Goal: Entertainment & Leisure: Browse casually

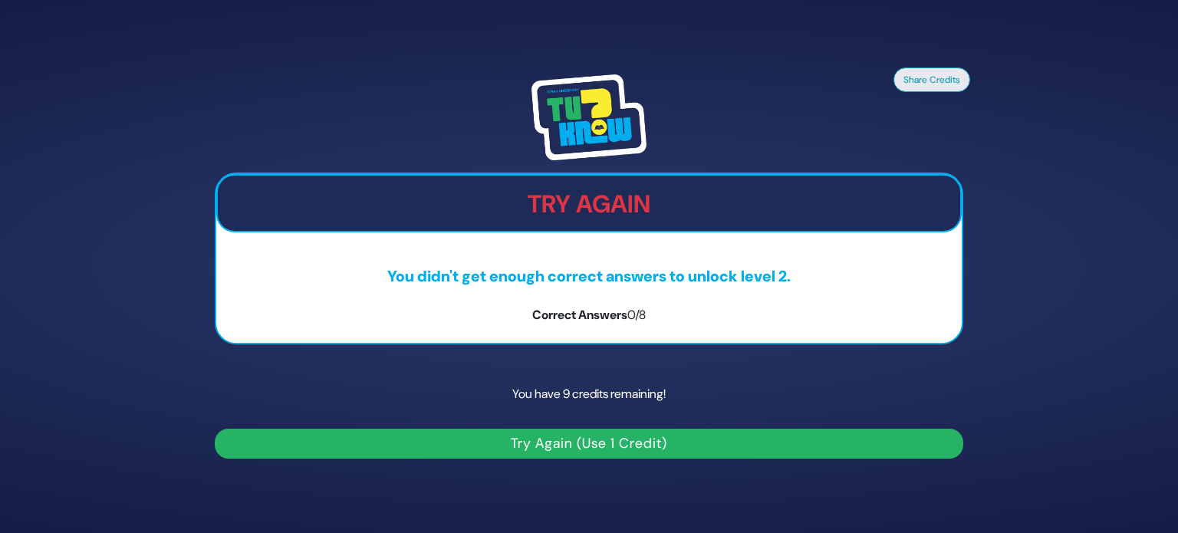
click at [583, 116] on img at bounding box center [588, 117] width 115 height 86
click at [547, 257] on div "Try Again You didn't get enough correct answers to unlock level 2. Correct Answ…" at bounding box center [589, 258] width 748 height 172
click at [583, 118] on img at bounding box center [588, 117] width 115 height 86
click at [521, 446] on button "Try Again (Use 1 Credit)" at bounding box center [589, 444] width 748 height 30
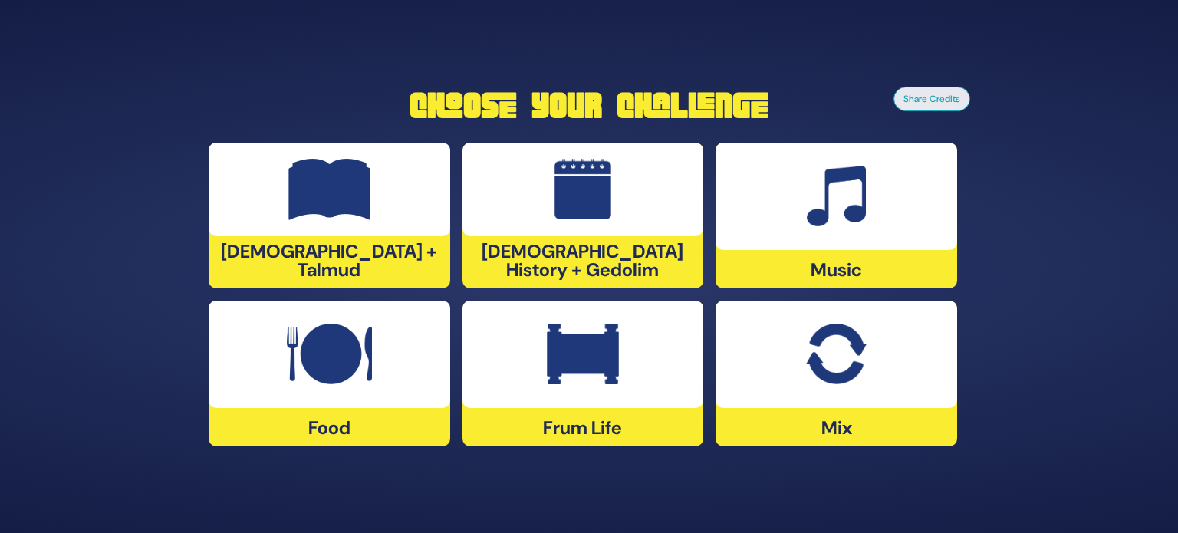
click at [850, 417] on div "Mix" at bounding box center [835, 374] width 241 height 146
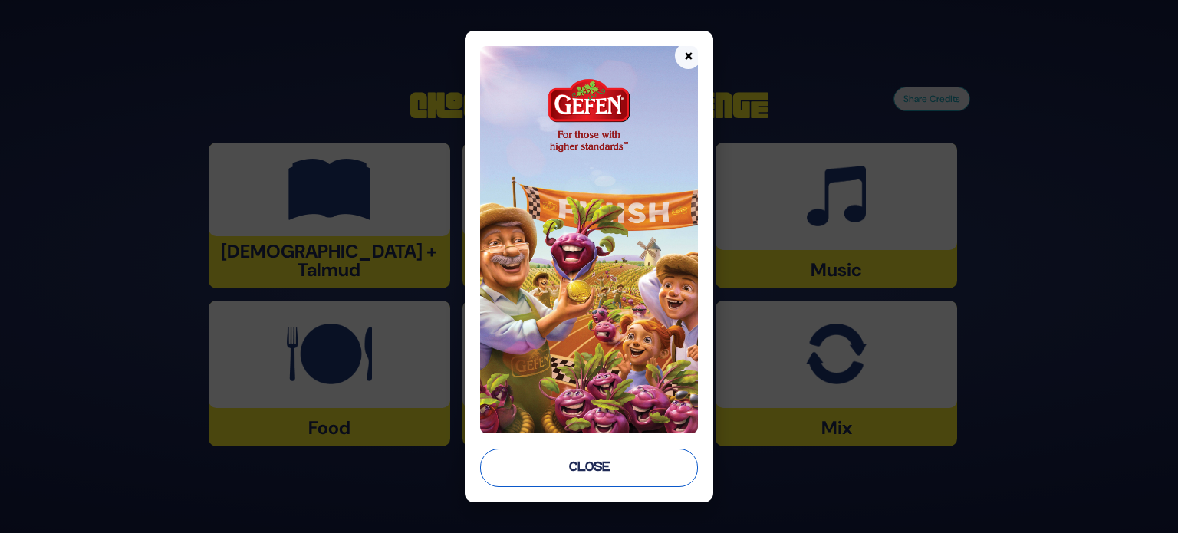
click at [546, 461] on button "Close" at bounding box center [589, 467] width 218 height 38
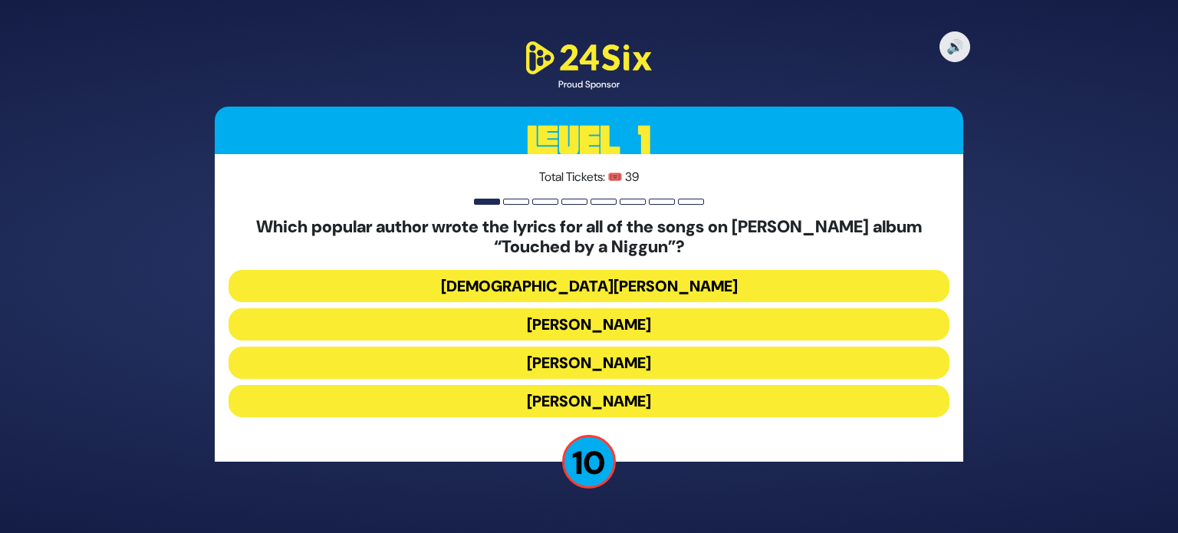
click at [624, 363] on button "Yisroel Besser" at bounding box center [588, 363] width 721 height 32
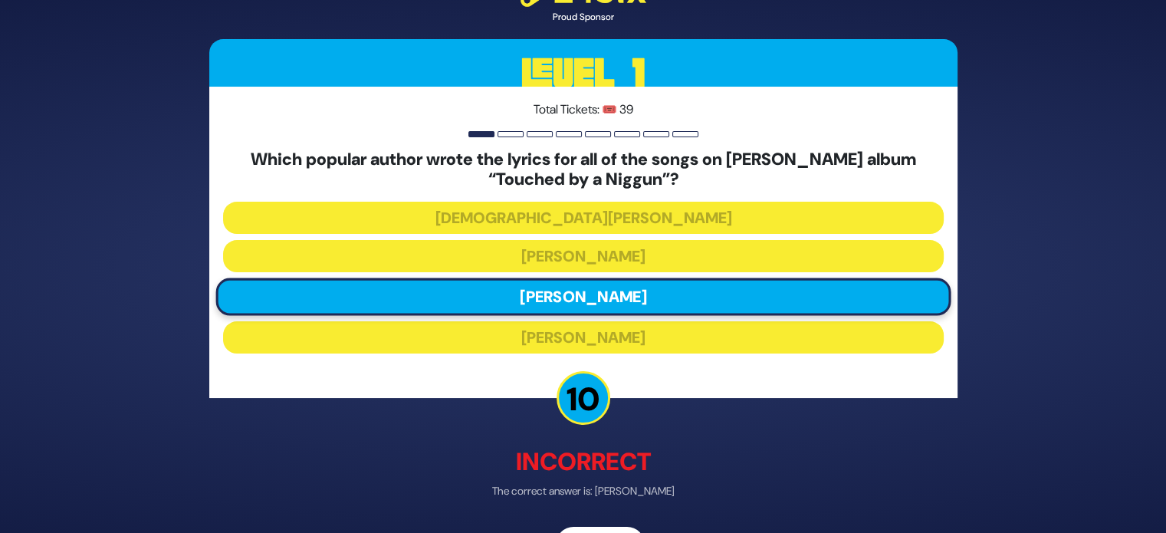
scroll to position [47, 0]
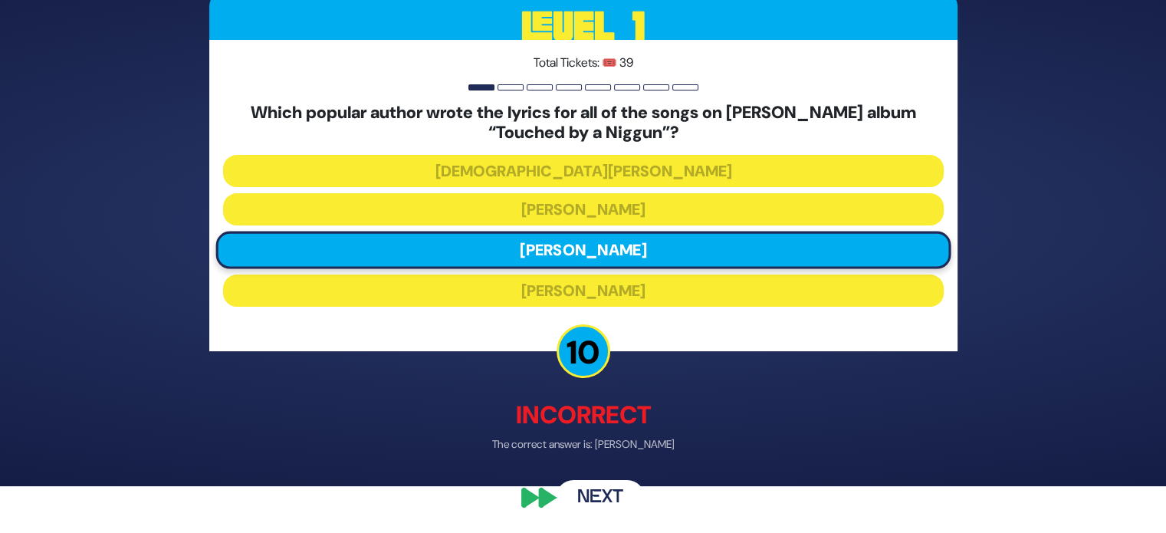
click at [594, 502] on button "Next" at bounding box center [600, 497] width 89 height 35
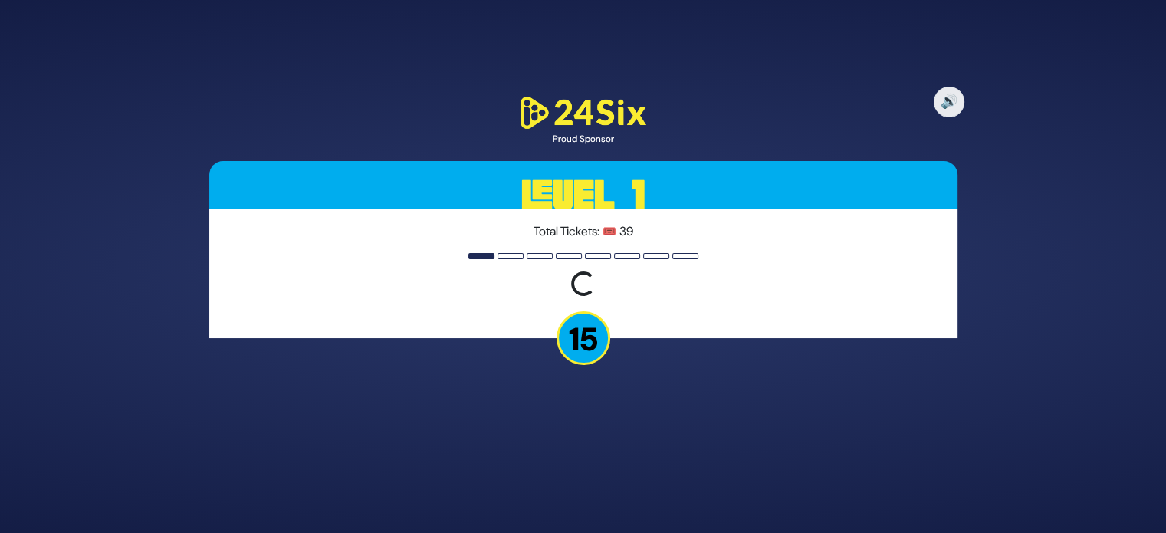
scroll to position [0, 0]
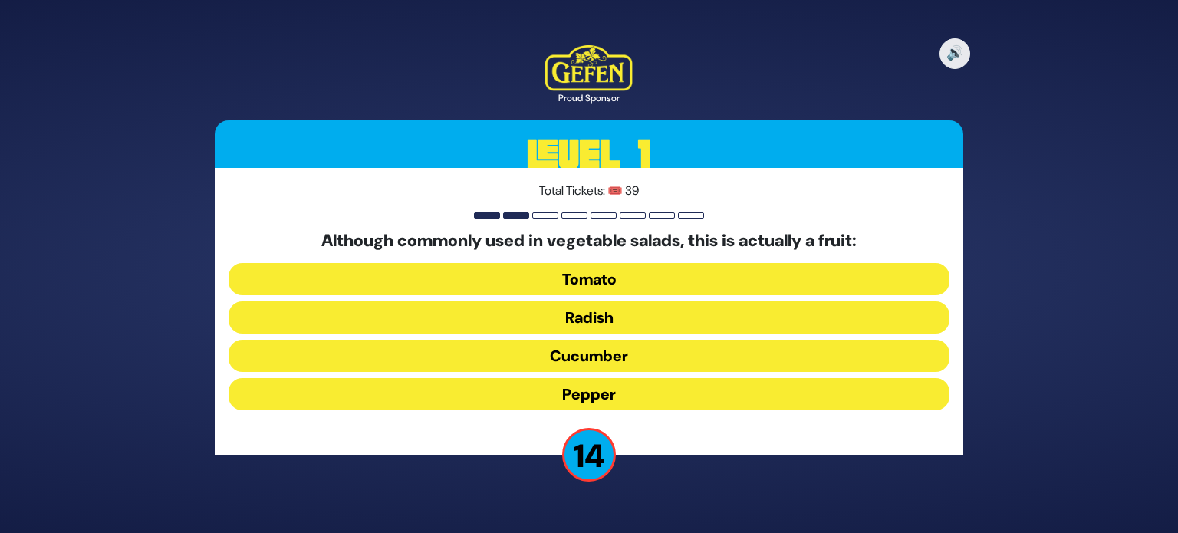
click at [598, 275] on button "Tomato" at bounding box center [588, 279] width 721 height 32
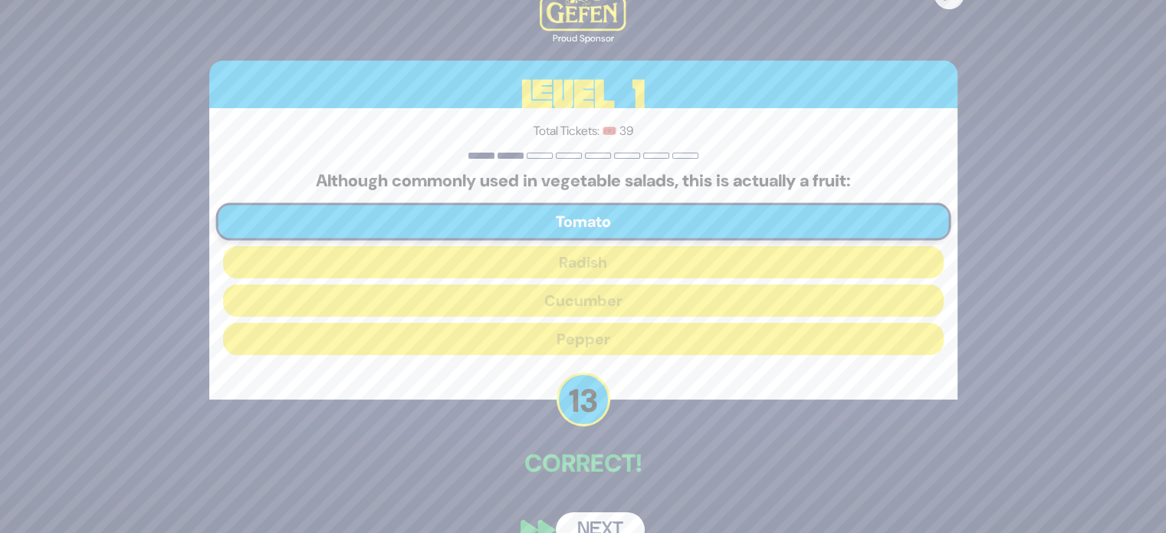
click at [606, 524] on button "Next" at bounding box center [600, 529] width 89 height 35
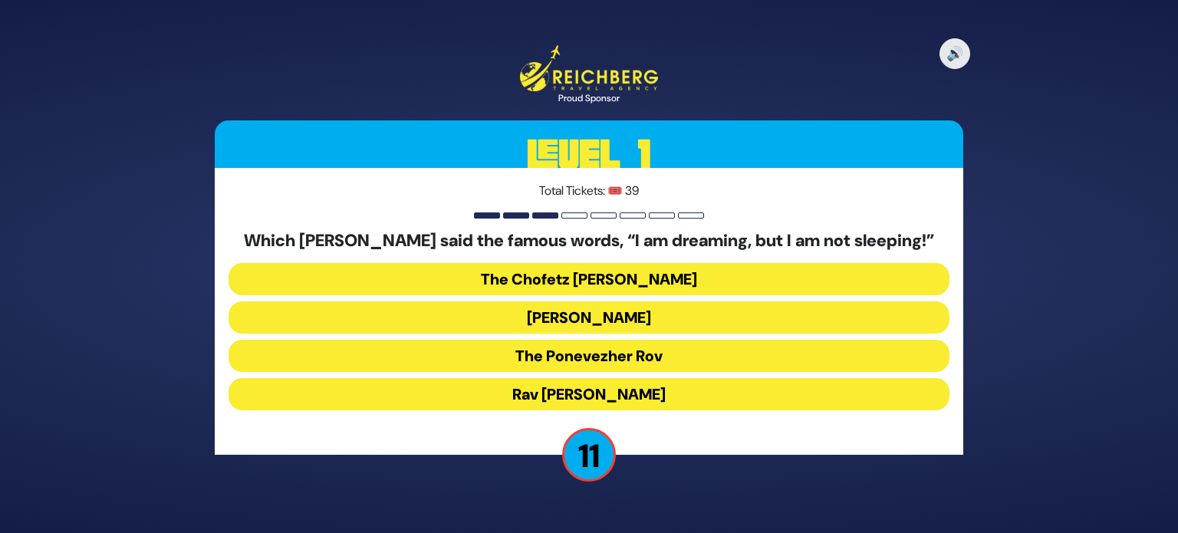
click at [594, 355] on button "The Ponevezher Rov" at bounding box center [588, 356] width 721 height 32
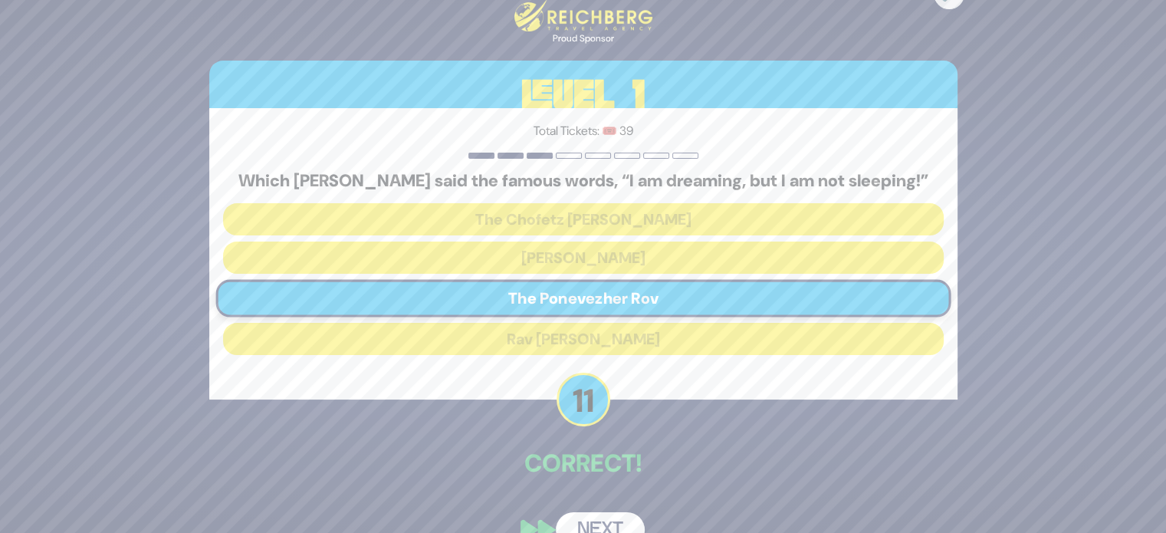
click at [600, 521] on button "Next" at bounding box center [600, 529] width 89 height 35
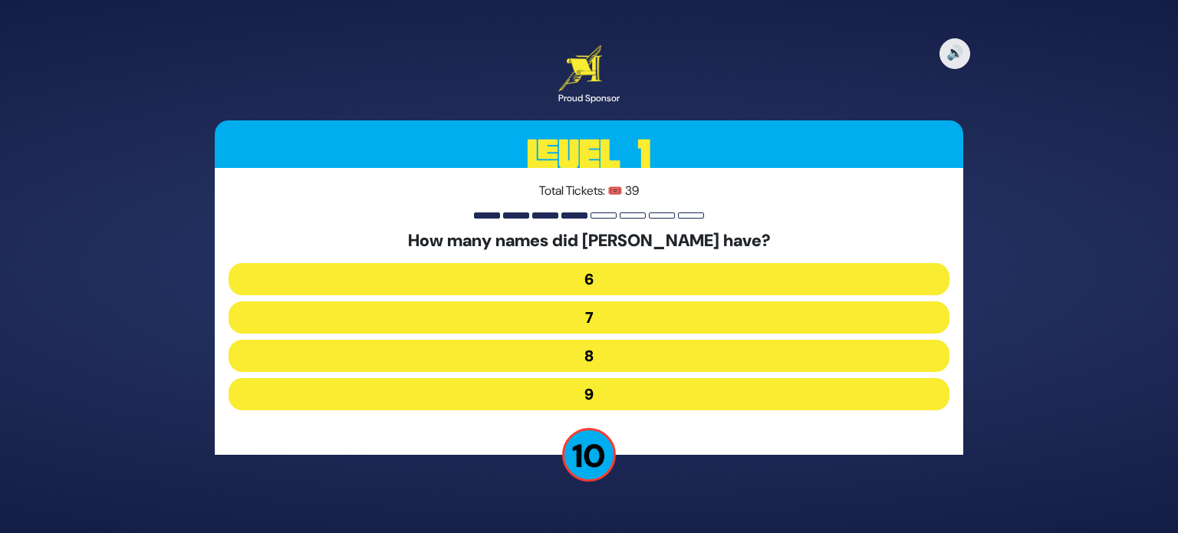
click at [607, 321] on button "7" at bounding box center [588, 317] width 721 height 32
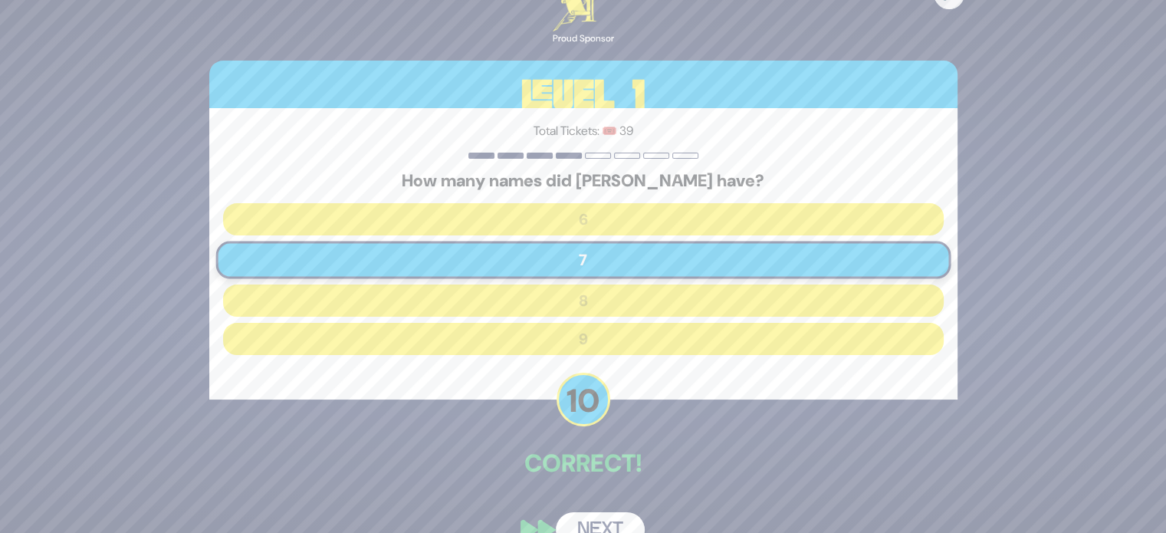
click at [619, 522] on button "Next" at bounding box center [600, 529] width 89 height 35
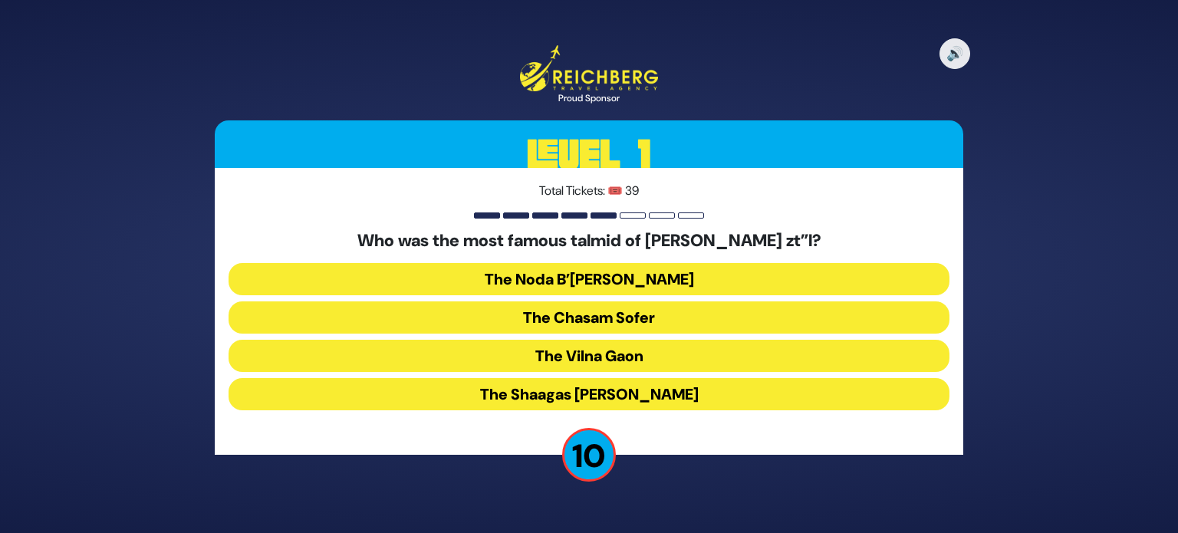
click at [623, 394] on button "The Shaagas Aryeh" at bounding box center [588, 394] width 721 height 32
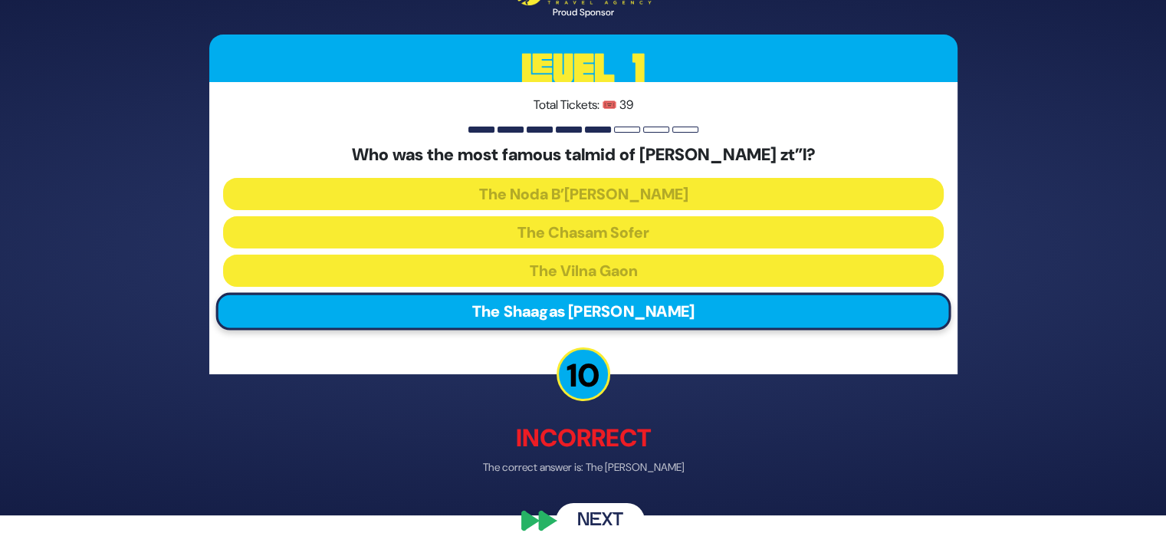
scroll to position [18, 0]
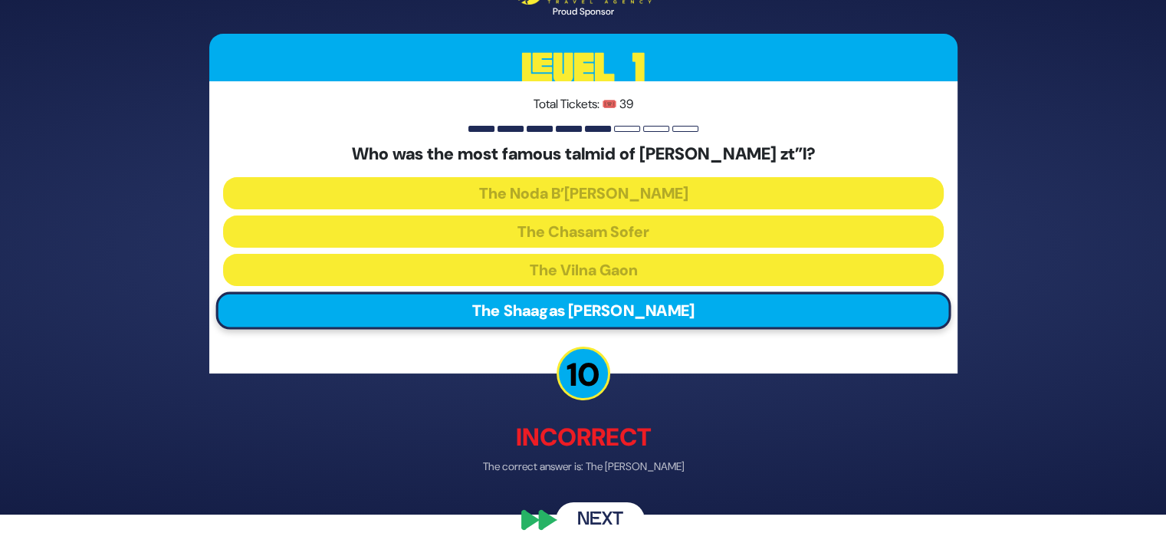
click at [578, 514] on button "Next" at bounding box center [600, 518] width 89 height 35
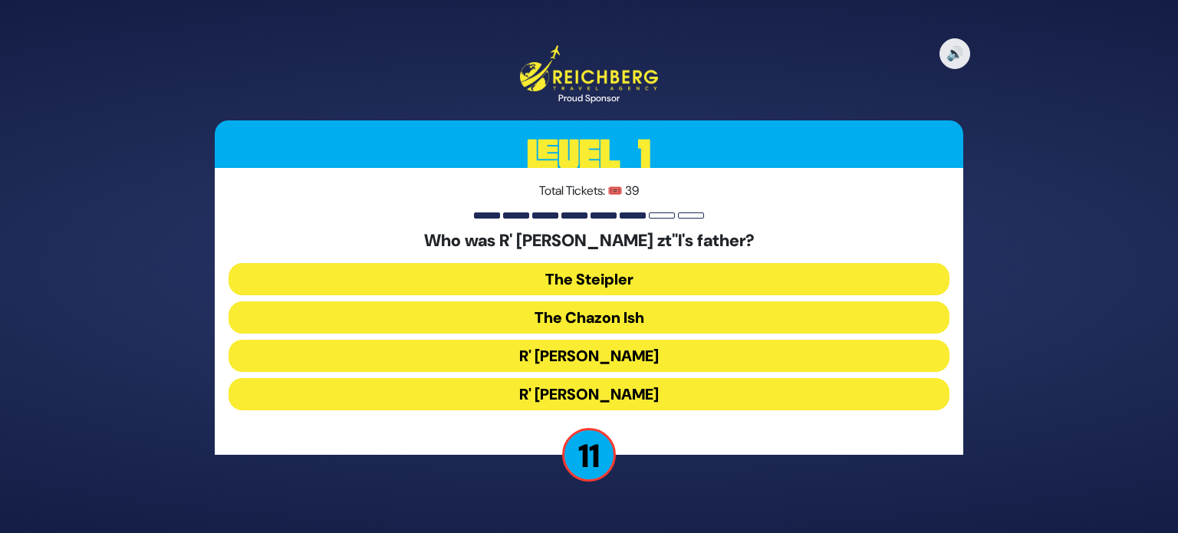
click at [641, 278] on button "The Steipler" at bounding box center [588, 279] width 721 height 32
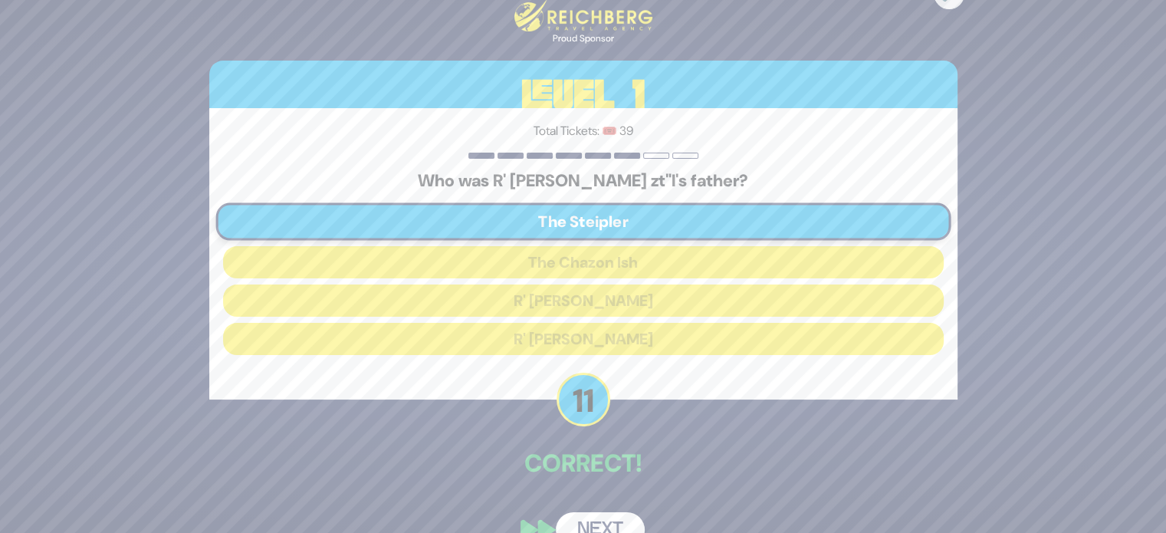
scroll to position [31, 0]
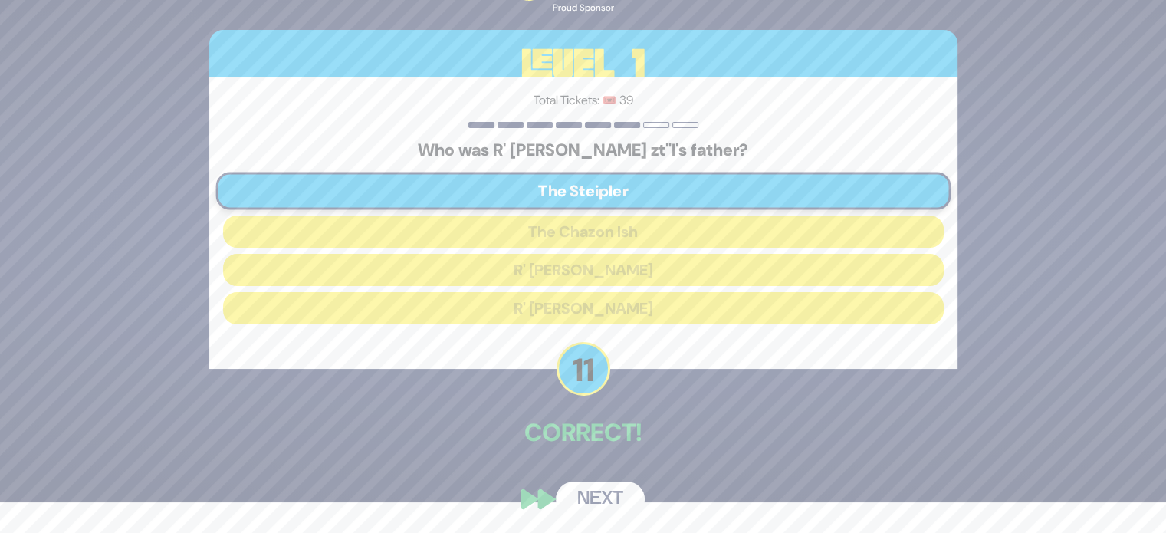
click at [603, 504] on button "Next" at bounding box center [600, 498] width 89 height 35
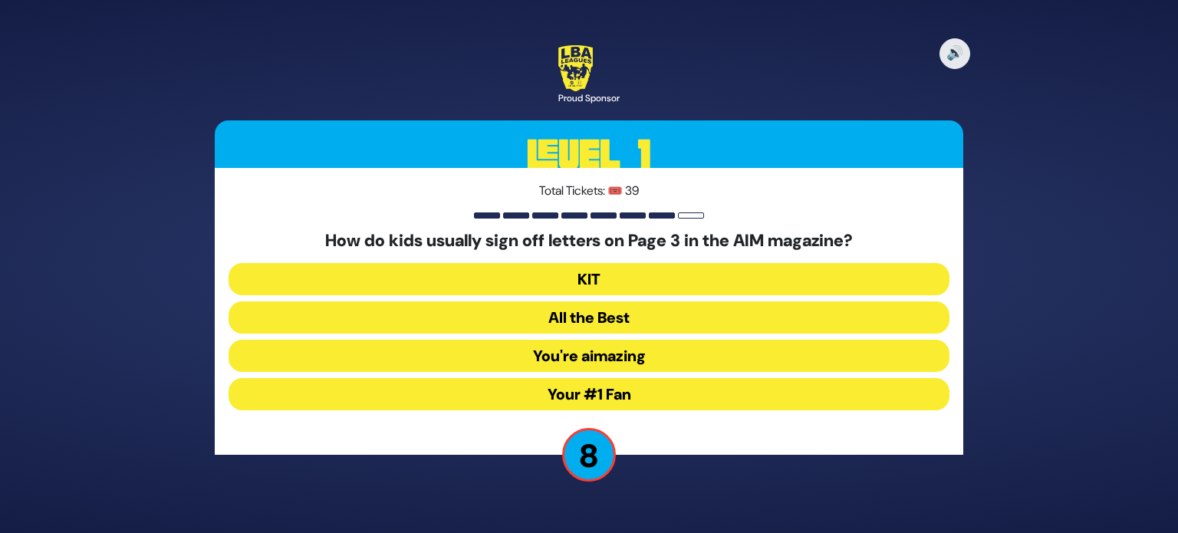
click at [616, 387] on button "Your #1 Fan" at bounding box center [588, 394] width 721 height 32
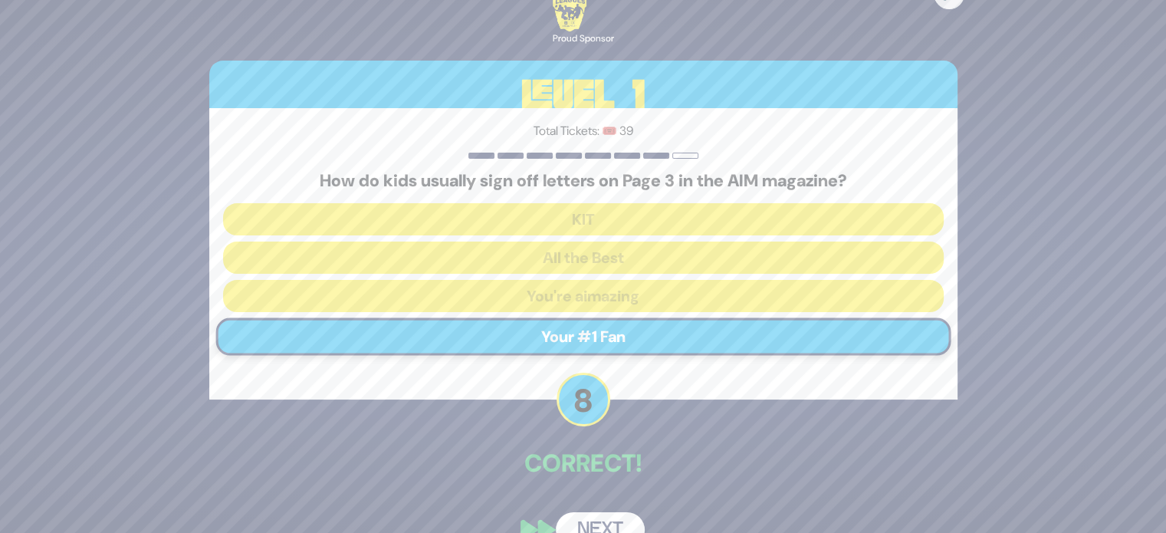
scroll to position [32, 0]
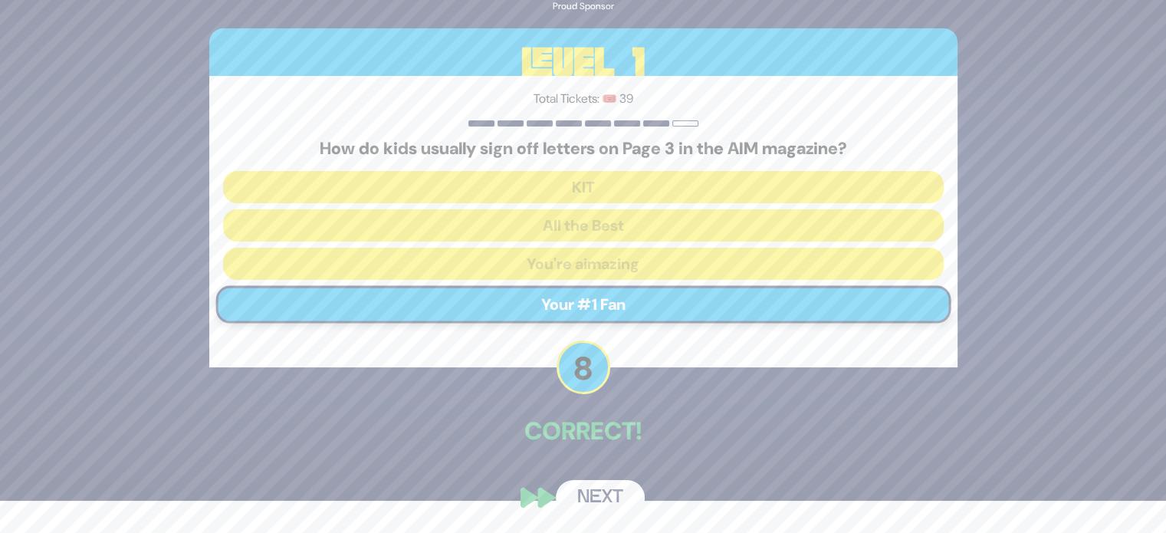
click at [590, 496] on button "Next" at bounding box center [600, 497] width 89 height 35
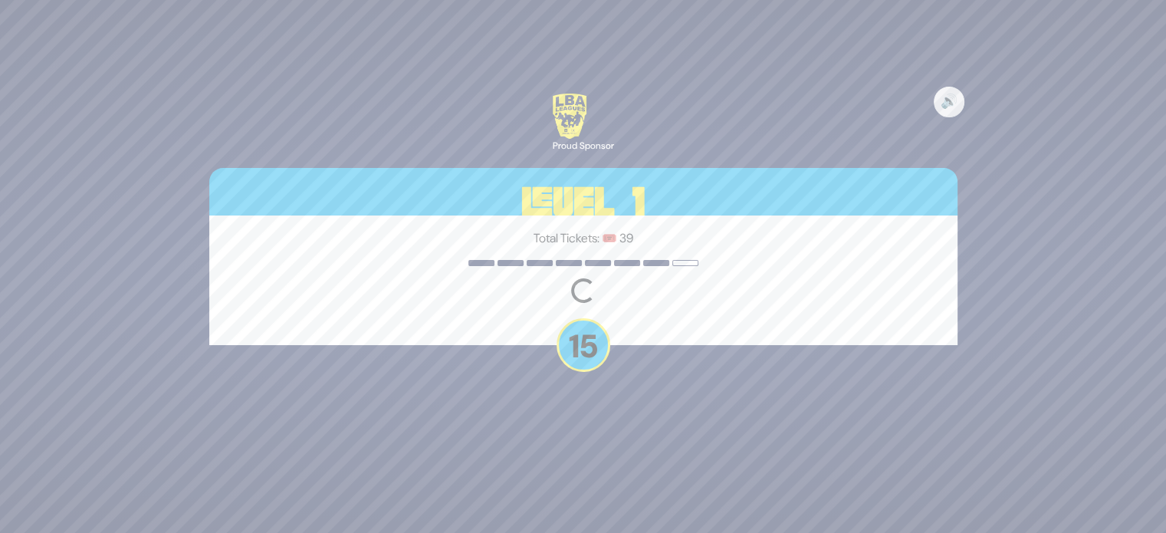
scroll to position [0, 0]
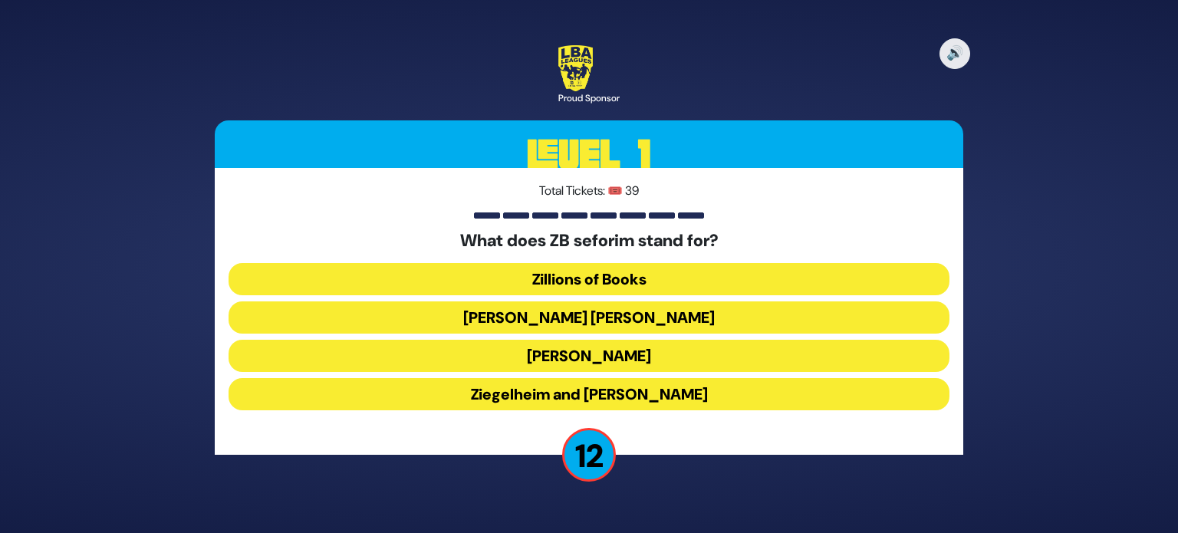
click at [633, 309] on button "Zundel Berman" at bounding box center [588, 317] width 721 height 32
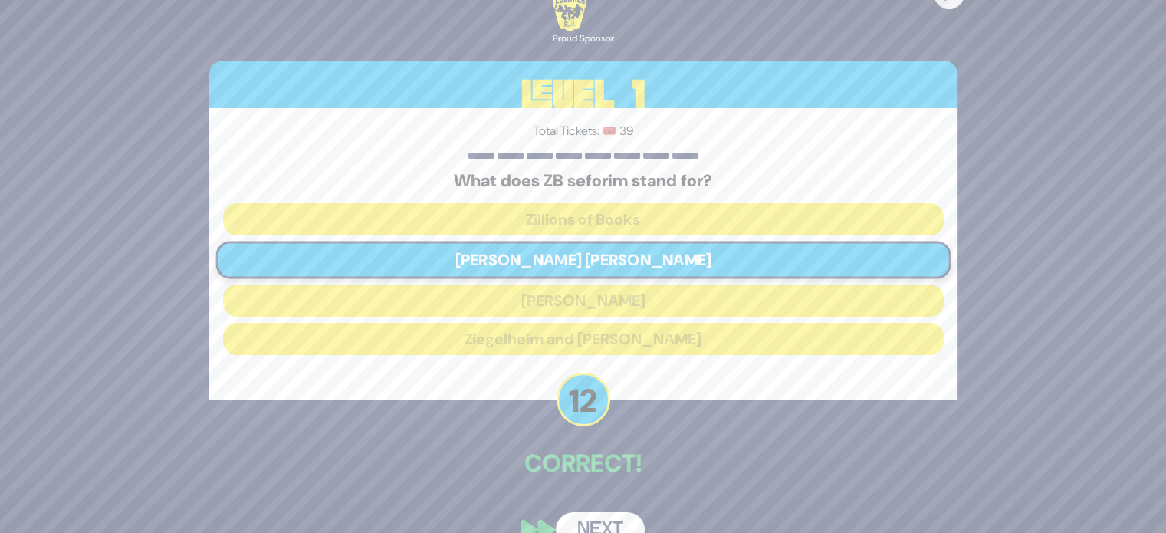
scroll to position [32, 0]
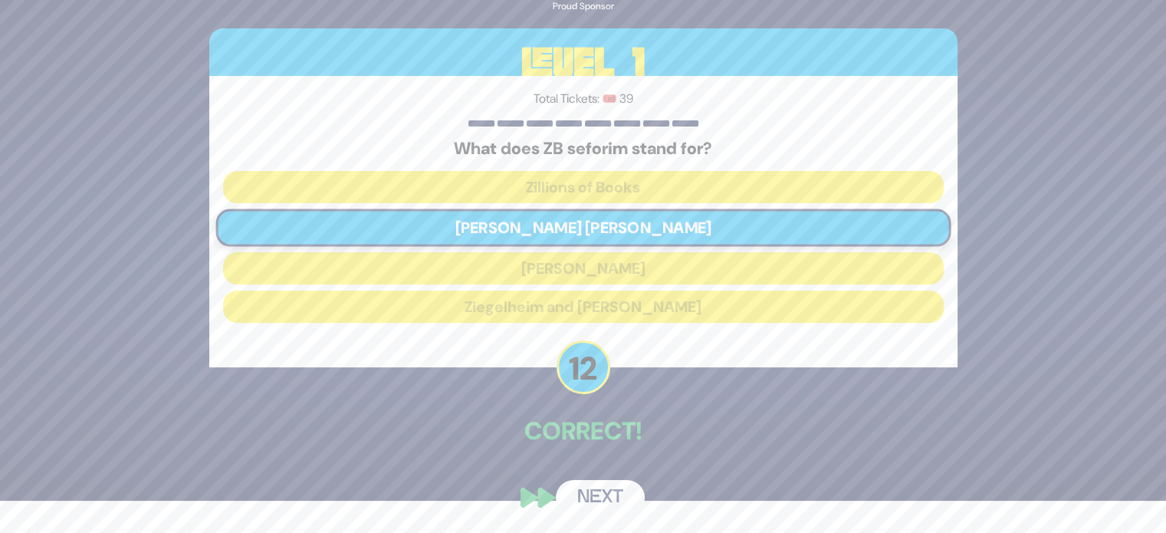
click at [586, 491] on button "Next" at bounding box center [600, 497] width 89 height 35
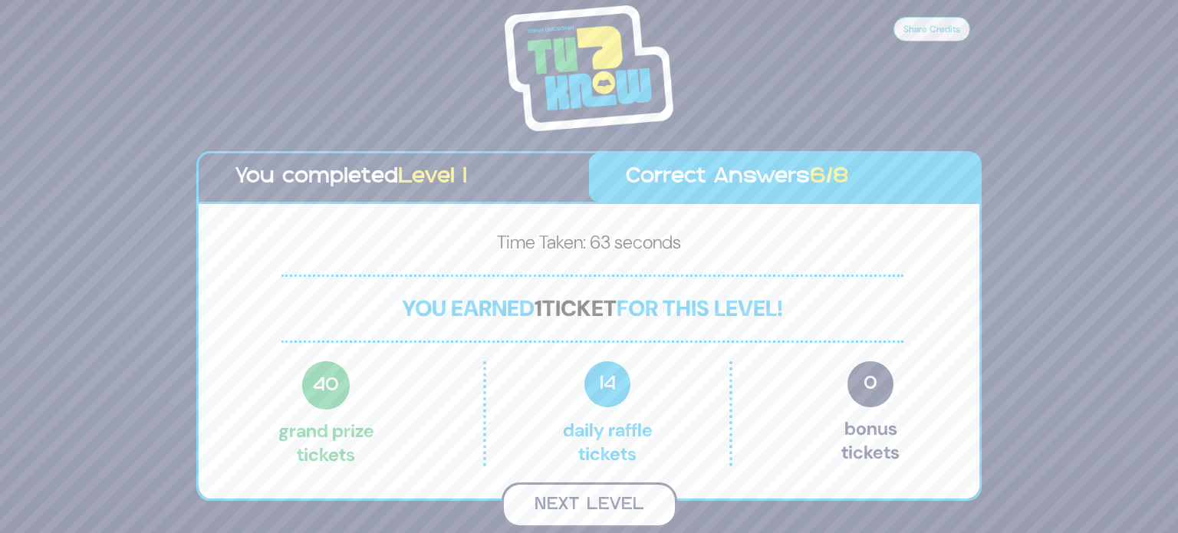
click at [575, 499] on button "Next Level" at bounding box center [589, 504] width 176 height 45
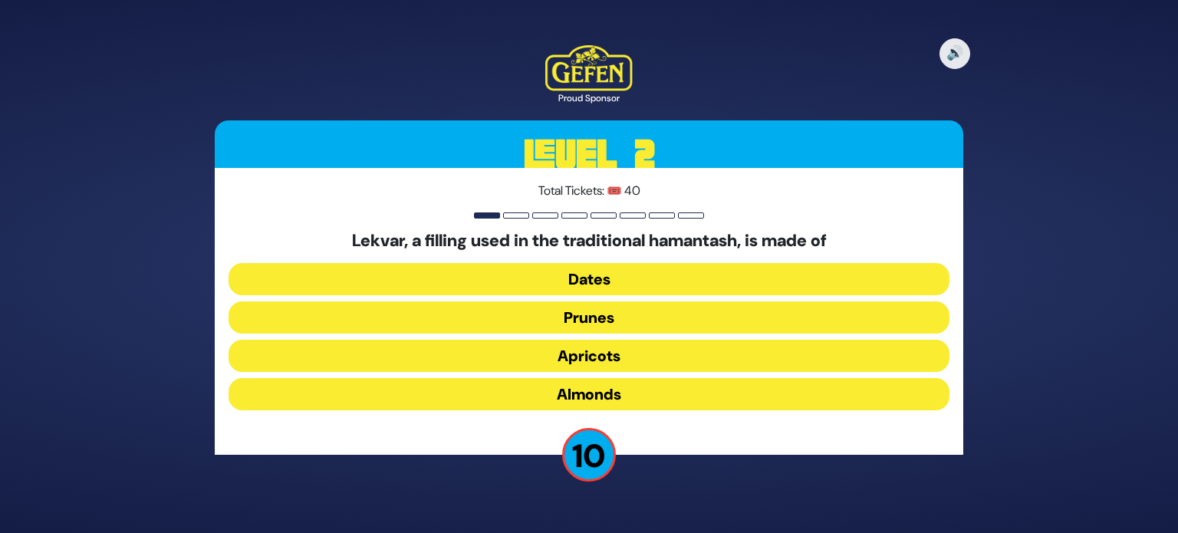
click at [617, 356] on button "Apricots" at bounding box center [588, 356] width 721 height 32
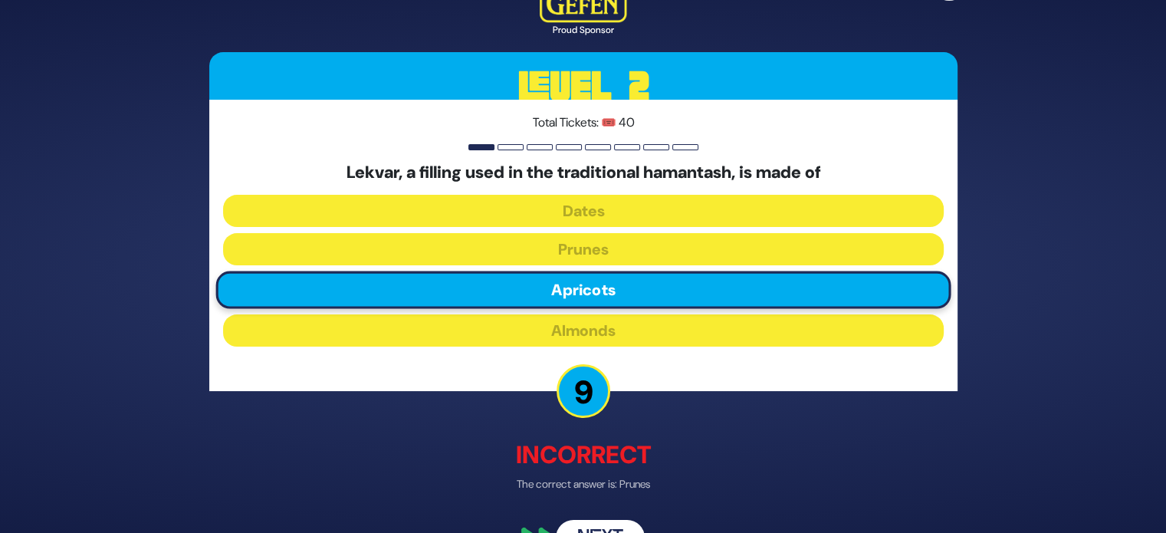
scroll to position [35, 0]
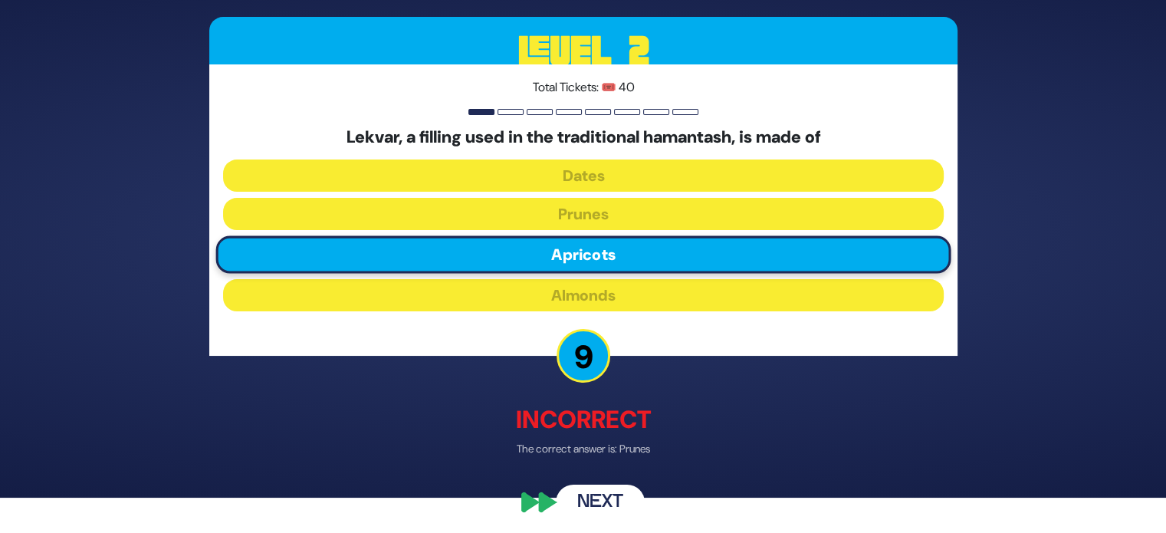
click at [596, 490] on button "Next" at bounding box center [600, 502] width 89 height 35
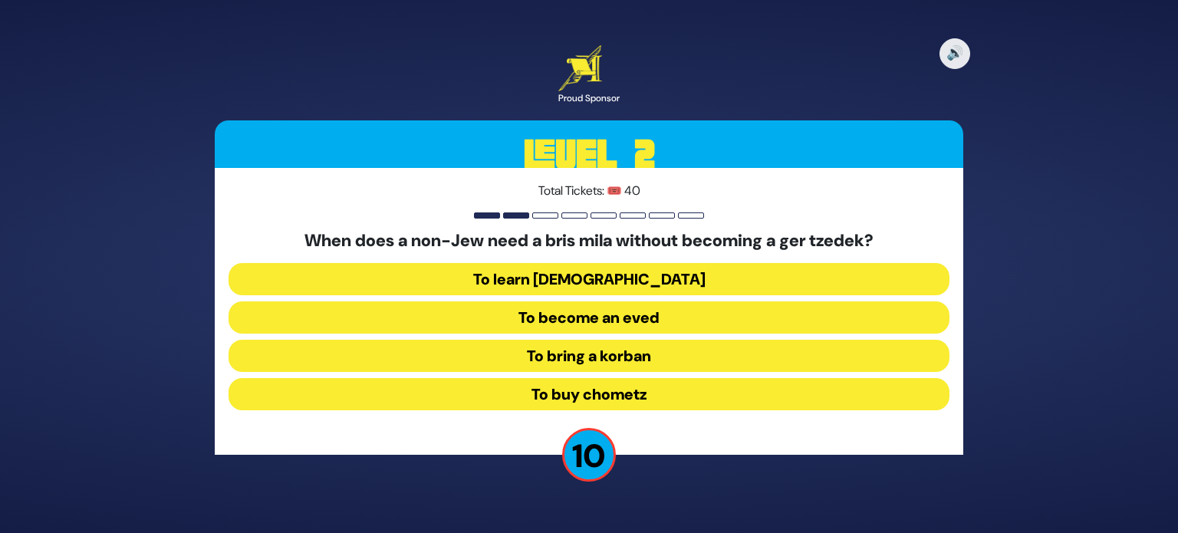
click at [604, 318] on button "To become an eved" at bounding box center [588, 317] width 721 height 32
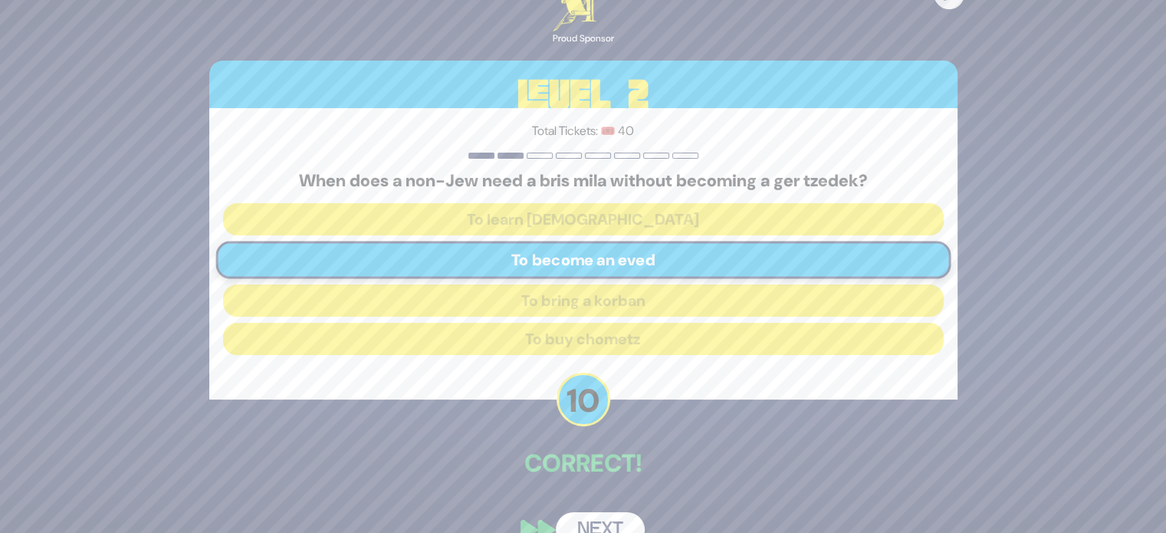
click at [594, 523] on button "Next" at bounding box center [600, 529] width 89 height 35
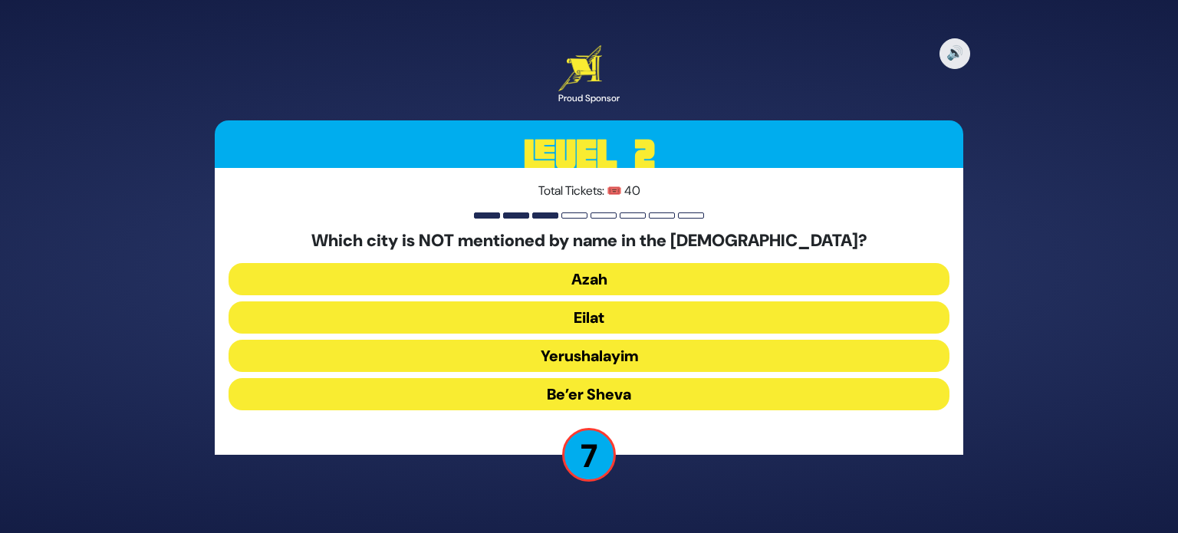
click at [629, 266] on button "Azah" at bounding box center [588, 279] width 721 height 32
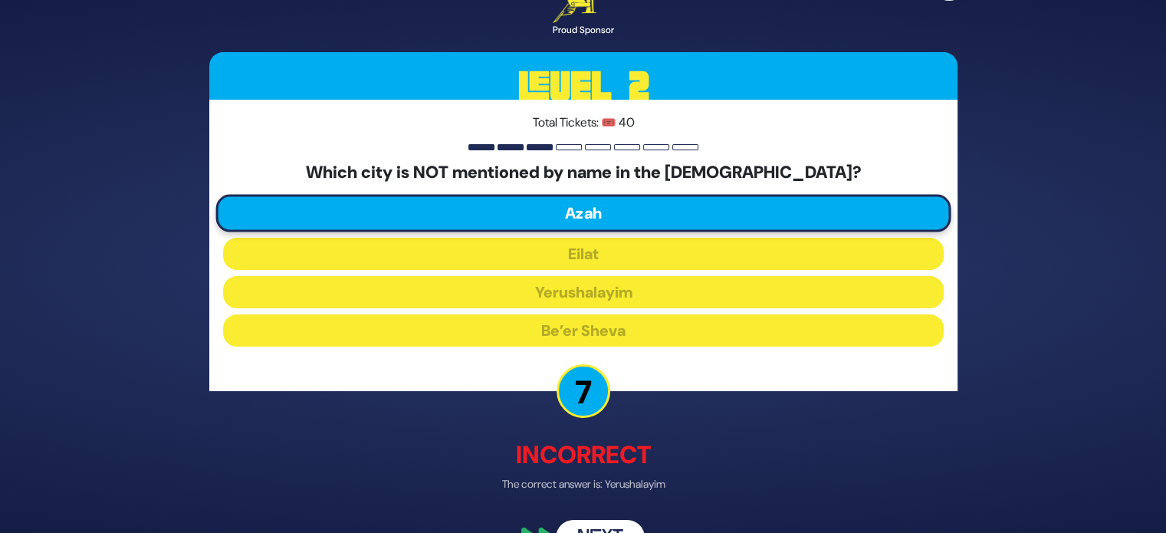
click at [591, 523] on button "Next" at bounding box center [600, 538] width 89 height 35
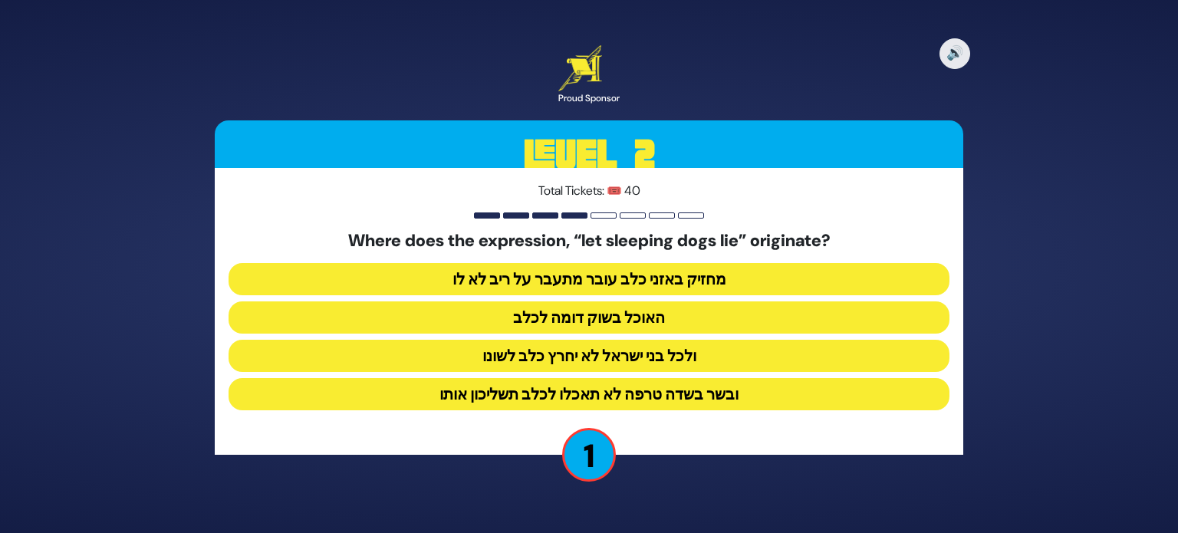
click at [632, 395] on button "ובשר בשדה טרפה לא תאכלו לכלב תשליכון אותו" at bounding box center [588, 394] width 721 height 32
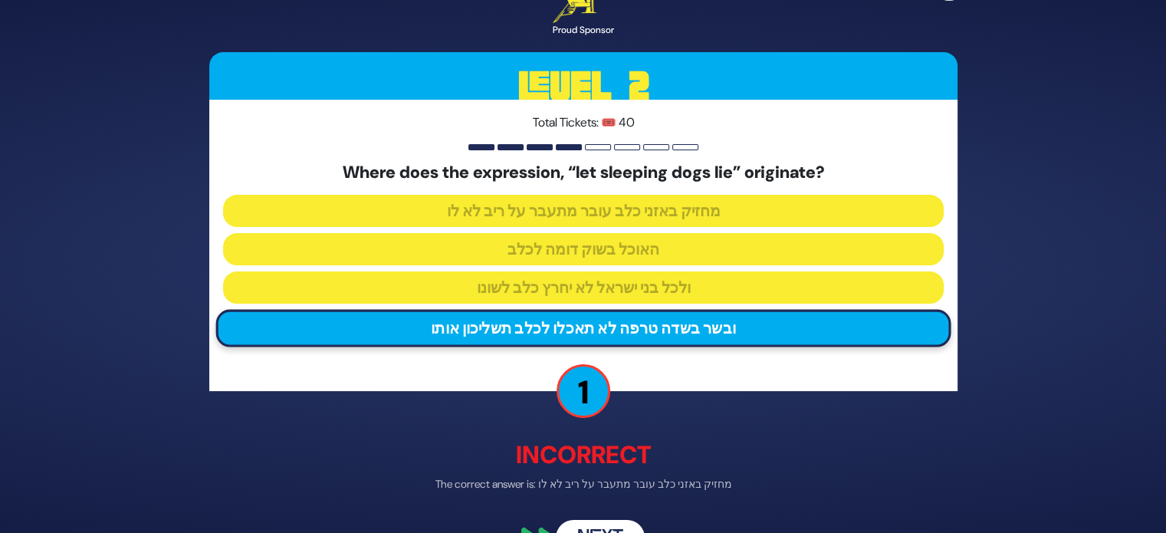
click at [600, 531] on button "Next" at bounding box center [600, 538] width 89 height 35
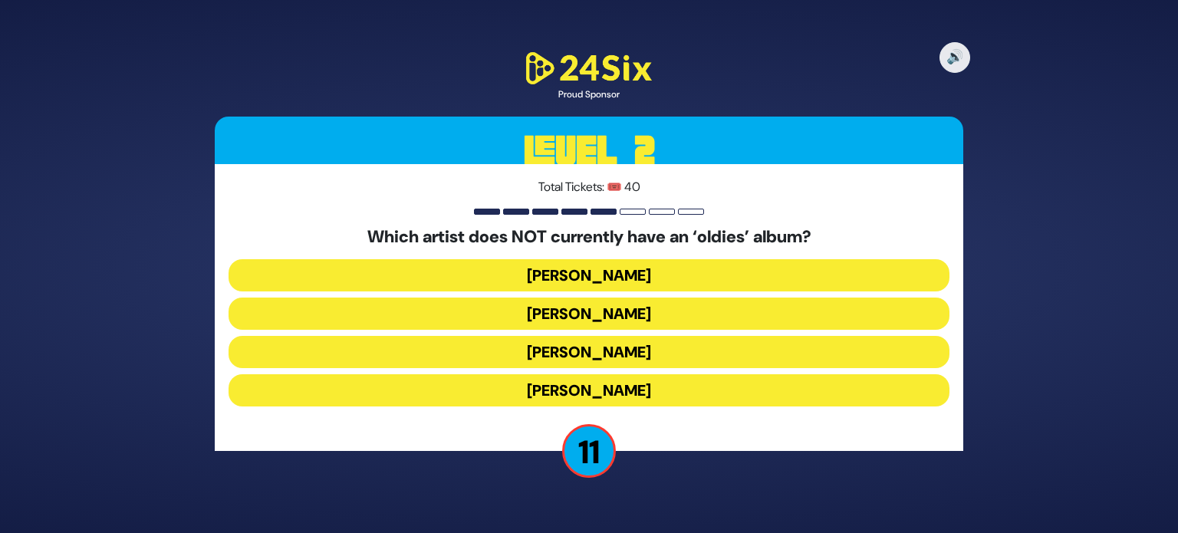
click at [609, 384] on button "Moshe Tischler" at bounding box center [588, 390] width 721 height 32
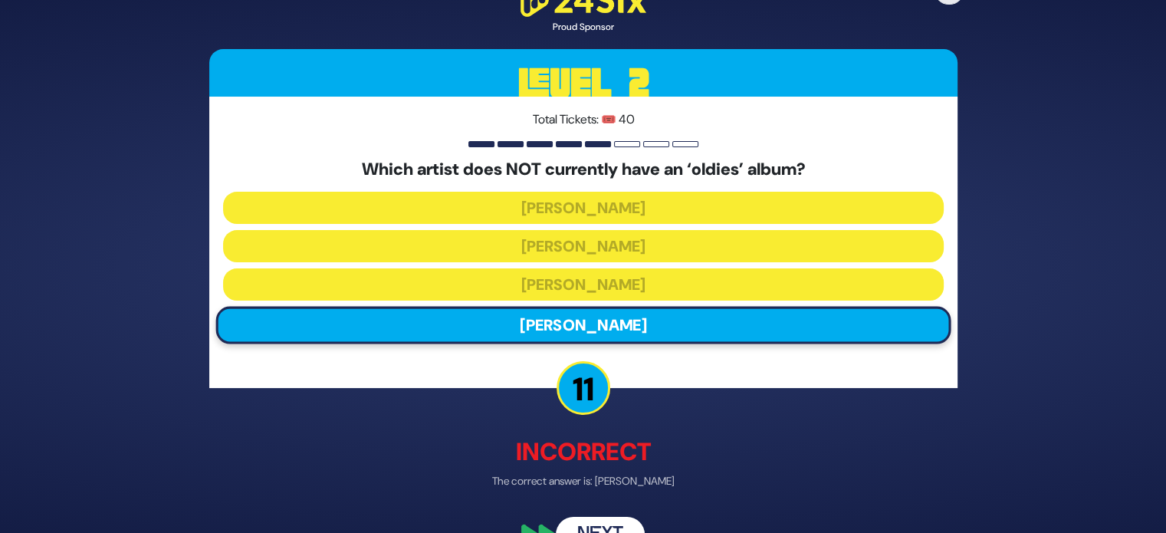
click at [604, 517] on button "Next" at bounding box center [600, 534] width 89 height 35
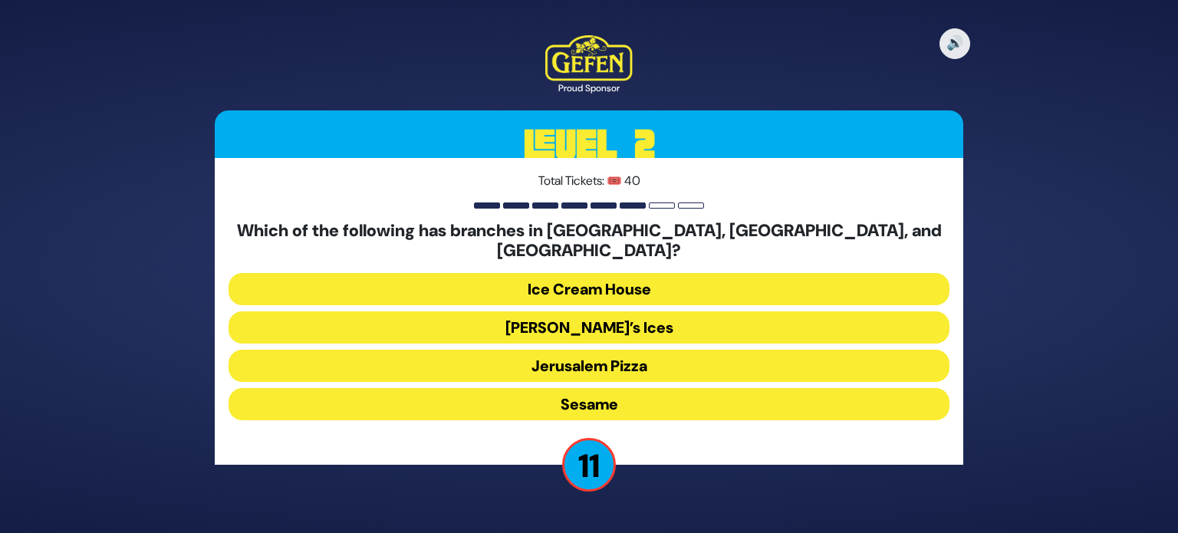
click at [622, 277] on button "Ice Cream House" at bounding box center [588, 289] width 721 height 32
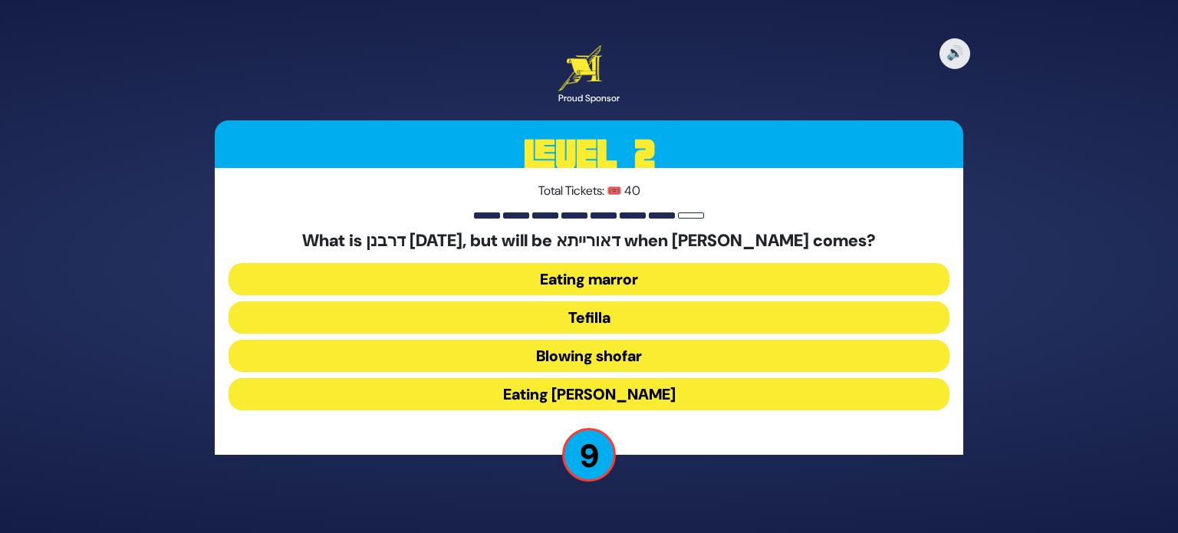
click at [607, 355] on button "Blowing shofar" at bounding box center [588, 356] width 721 height 32
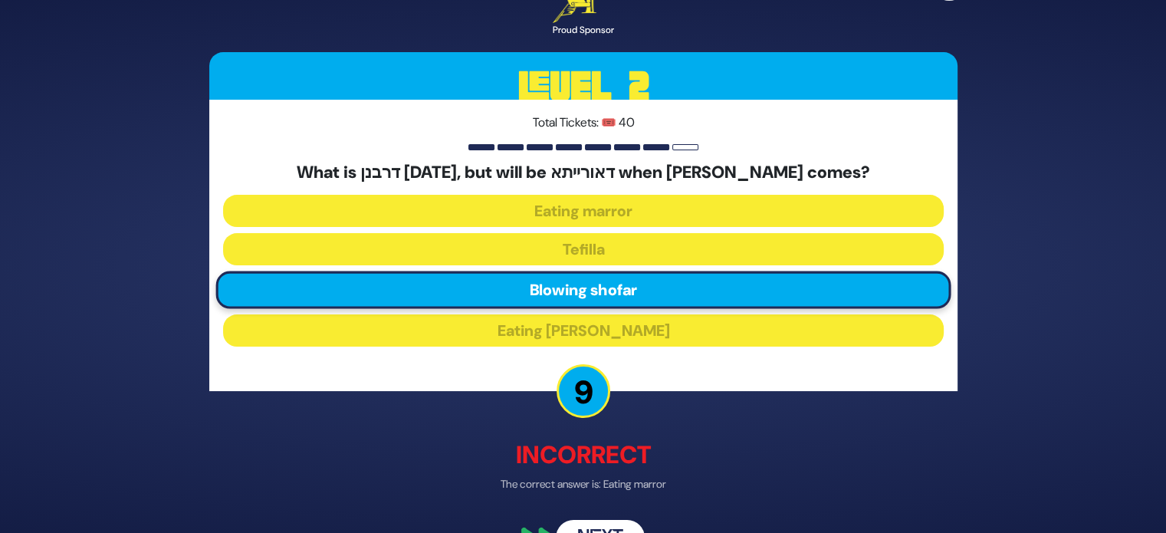
click at [608, 524] on button "Next" at bounding box center [600, 538] width 89 height 35
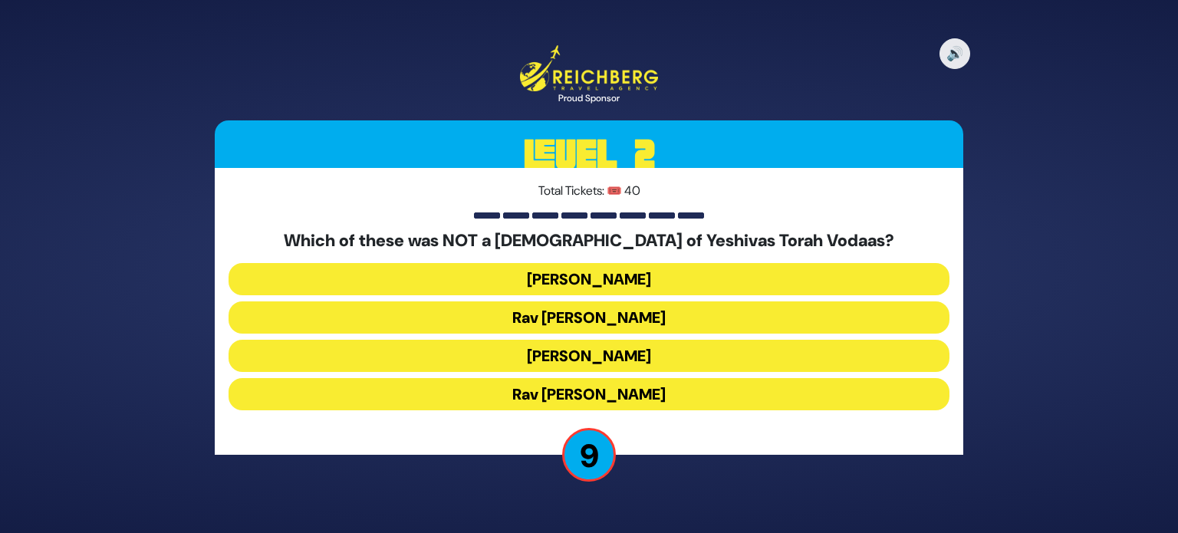
click at [597, 392] on button "Rav Shraga Feivel Mendlowitz" at bounding box center [588, 394] width 721 height 32
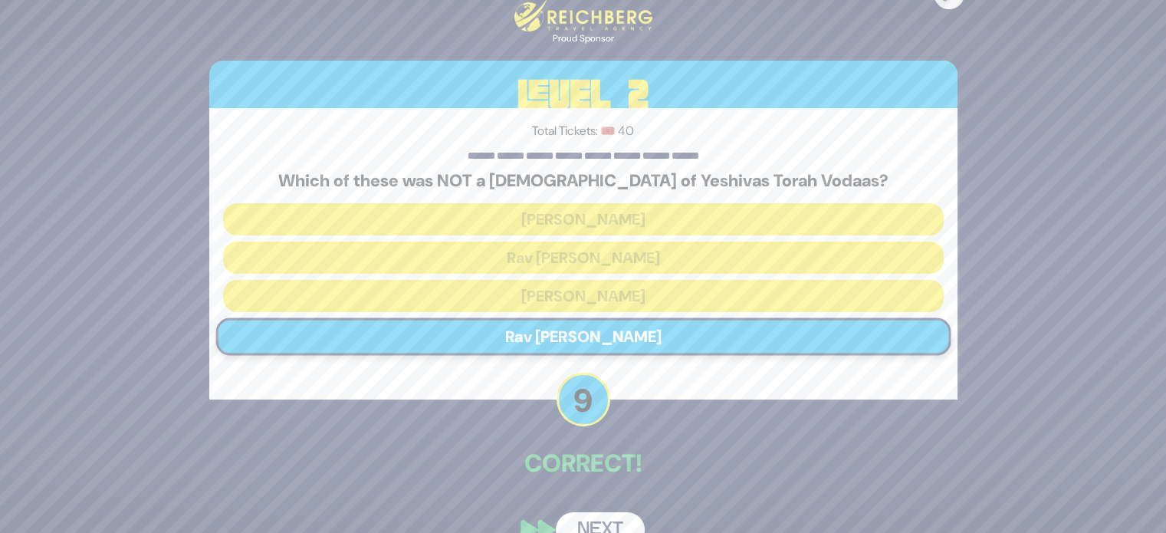
click at [609, 518] on button "Next" at bounding box center [600, 529] width 89 height 35
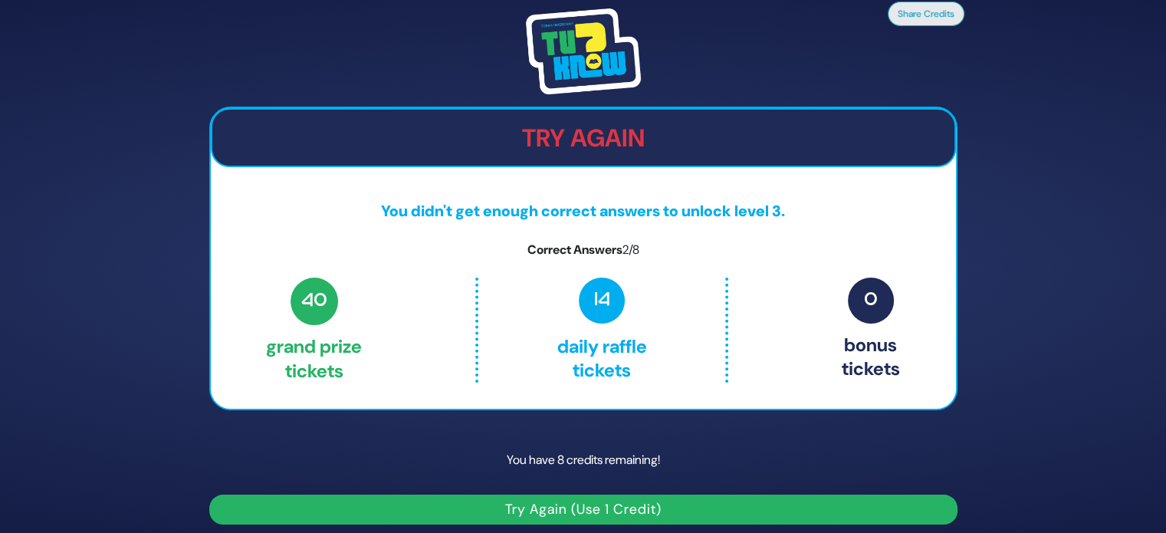
scroll to position [8, 0]
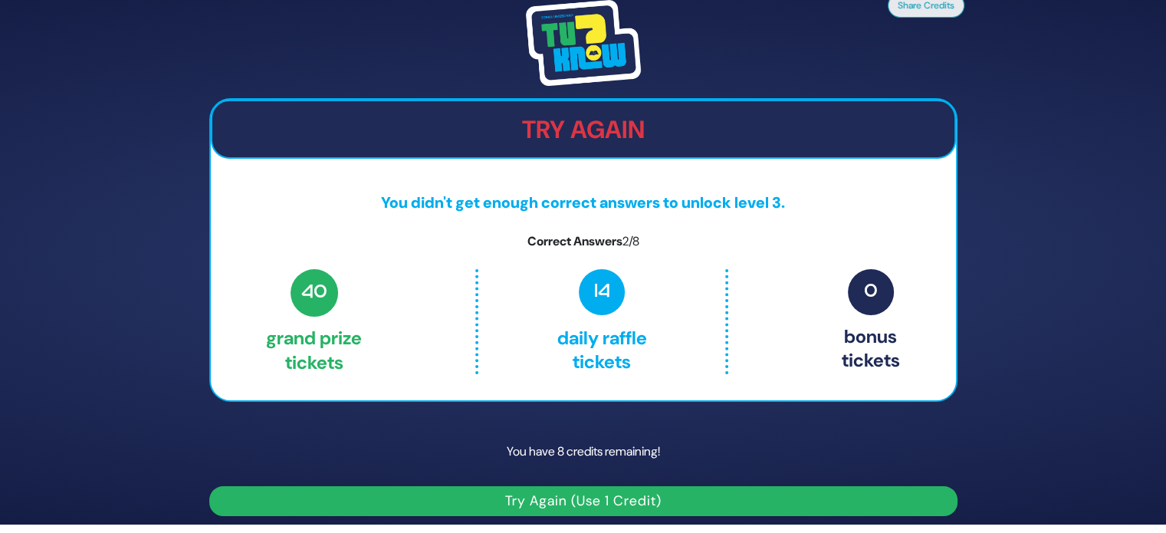
click at [614, 494] on button "Try Again (Use 1 Credit)" at bounding box center [583, 501] width 748 height 30
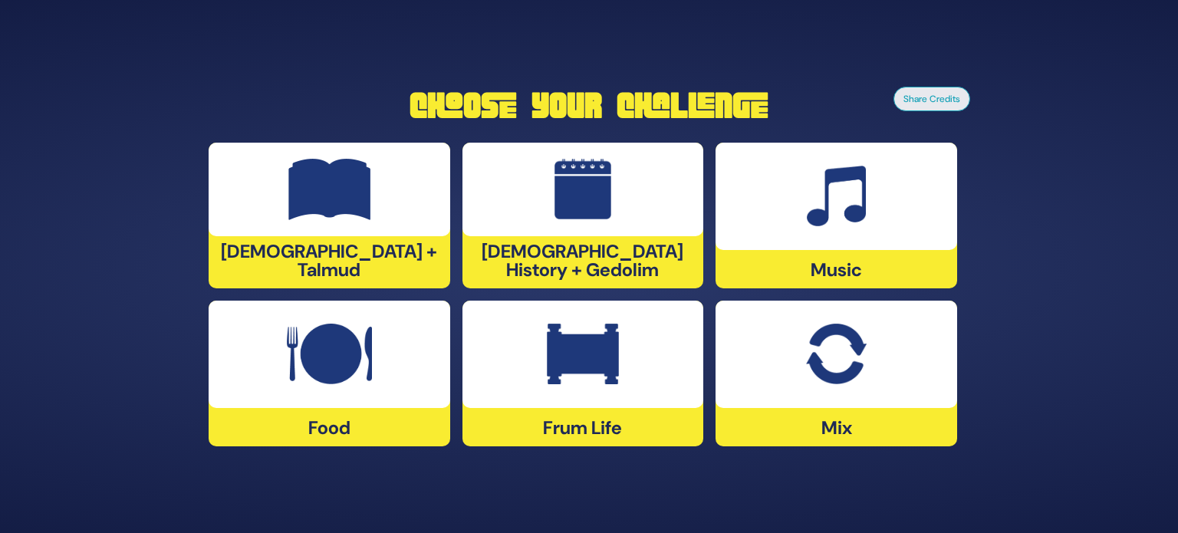
click at [592, 386] on div at bounding box center [582, 354] width 241 height 107
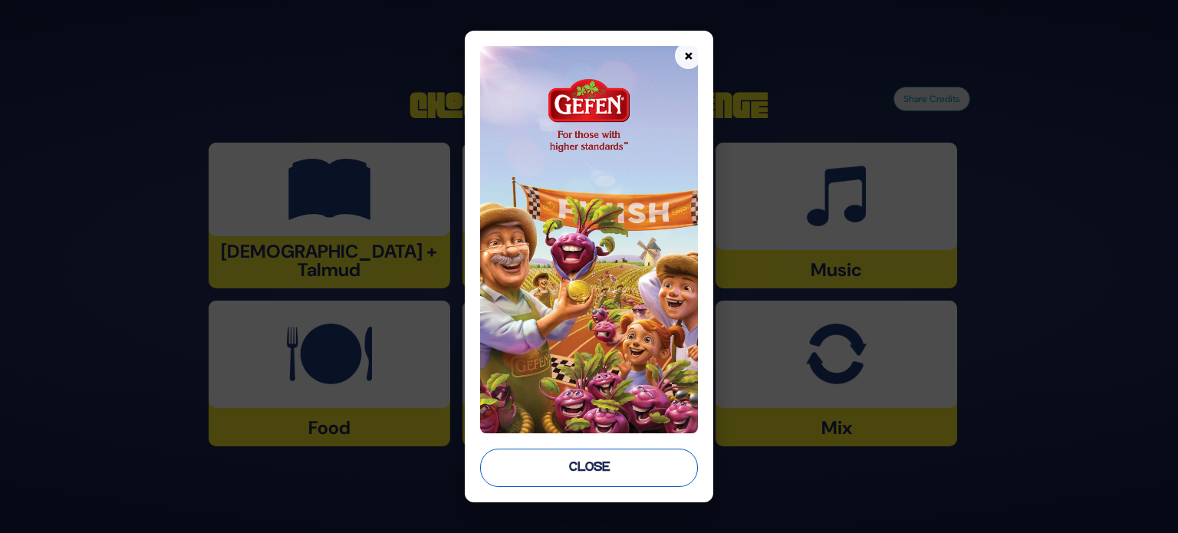
click at [622, 464] on button "Close" at bounding box center [589, 467] width 218 height 38
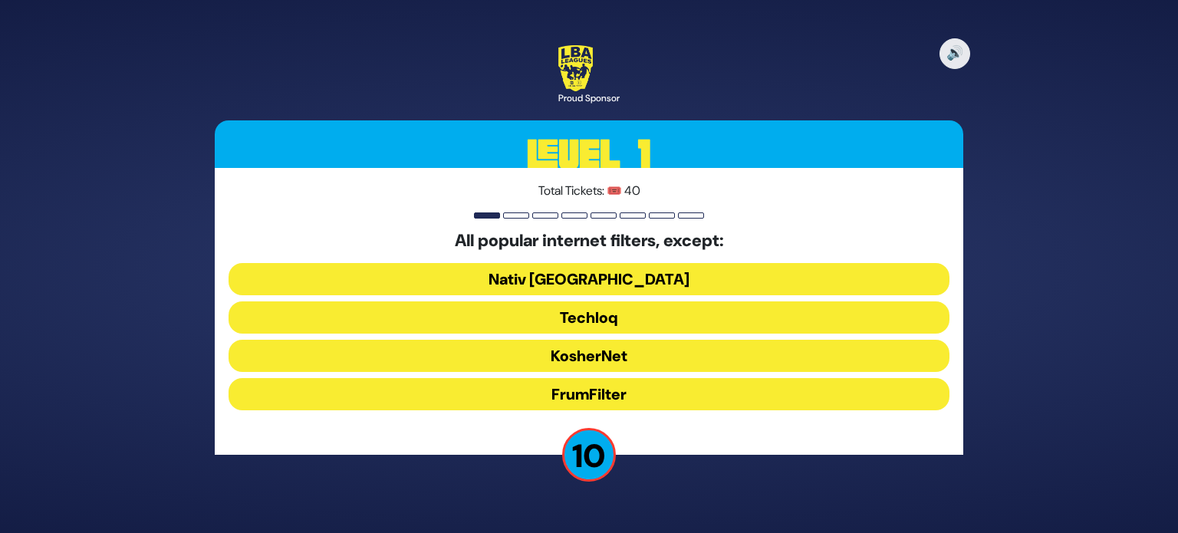
click at [626, 284] on button "Nativ [GEOGRAPHIC_DATA]" at bounding box center [588, 279] width 721 height 32
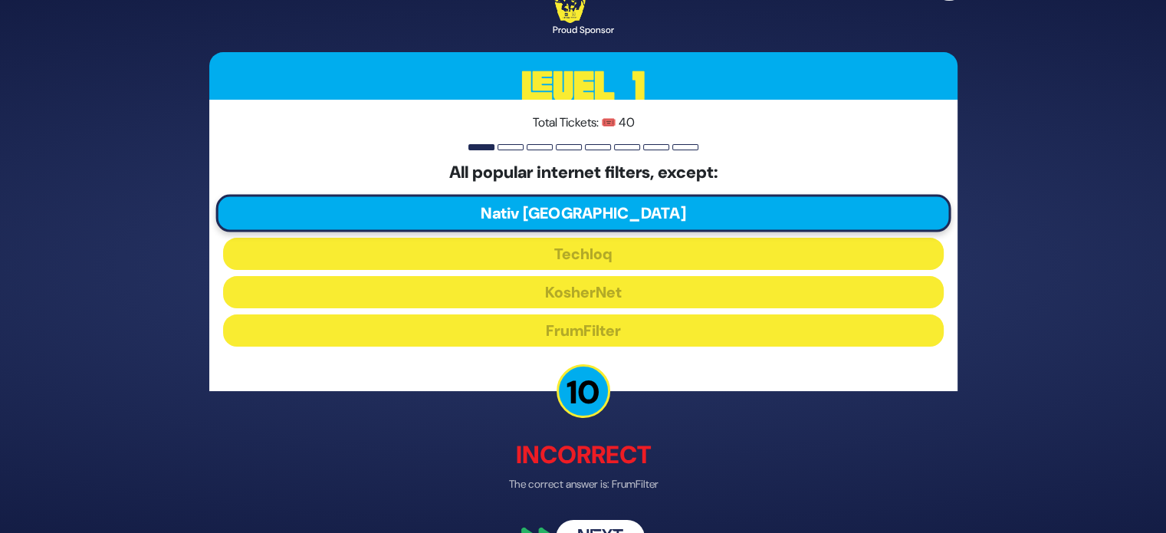
click at [587, 527] on button "Next" at bounding box center [600, 538] width 89 height 35
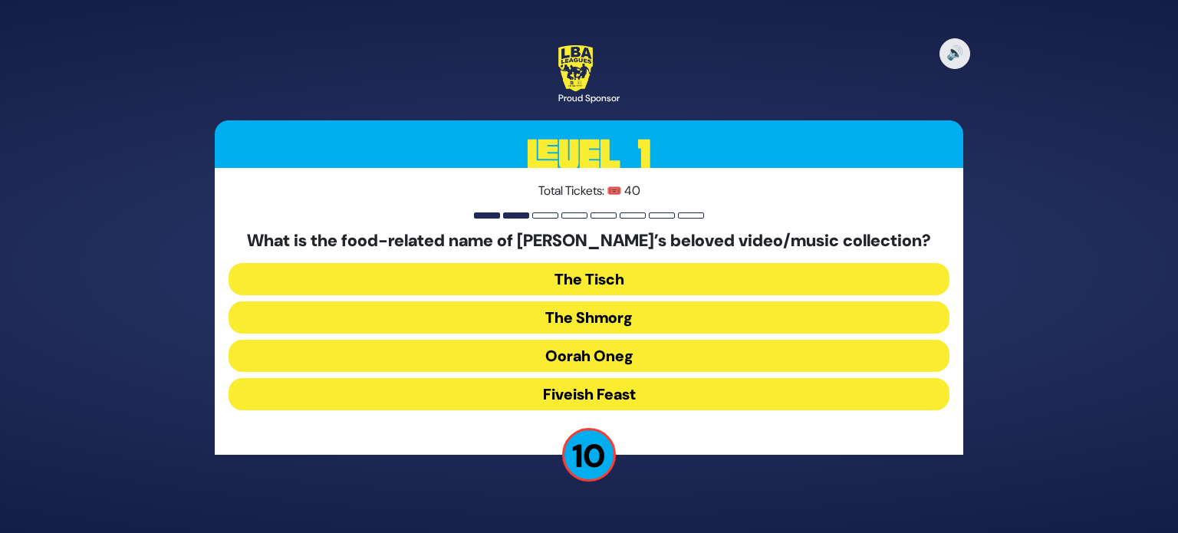
click at [629, 320] on button "The Shmorg" at bounding box center [588, 317] width 721 height 32
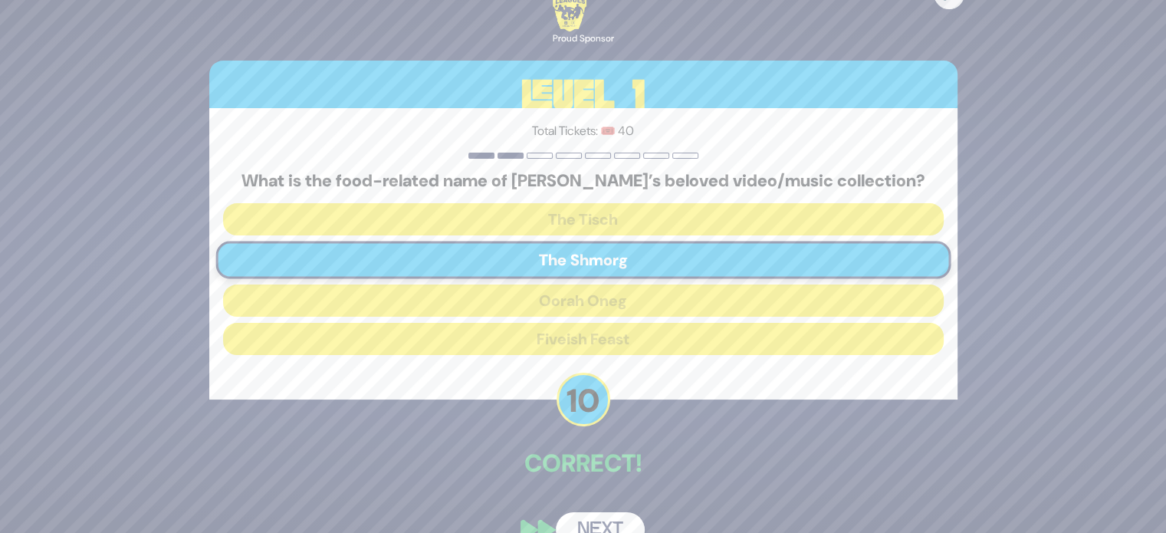
click at [604, 521] on button "Next" at bounding box center [600, 529] width 89 height 35
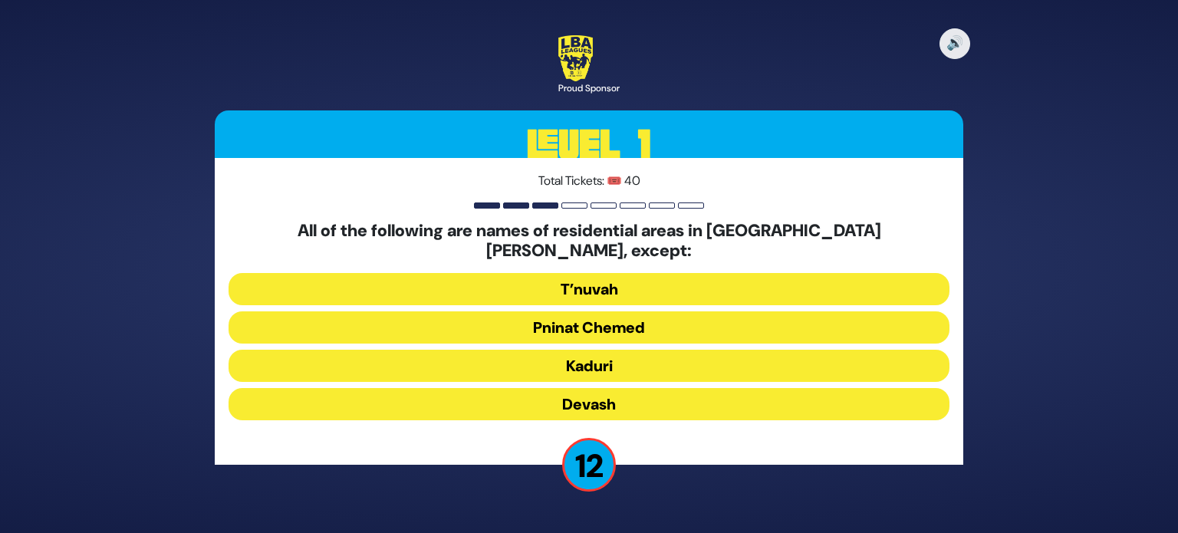
click at [598, 394] on button "Devash" at bounding box center [588, 404] width 721 height 32
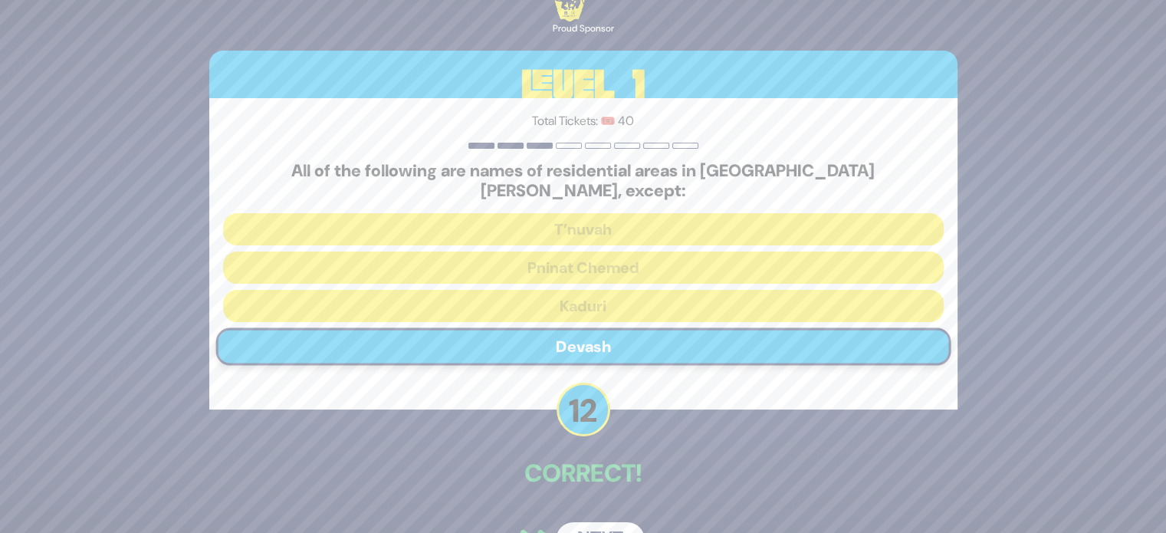
click at [611, 522] on button "Next" at bounding box center [600, 539] width 89 height 35
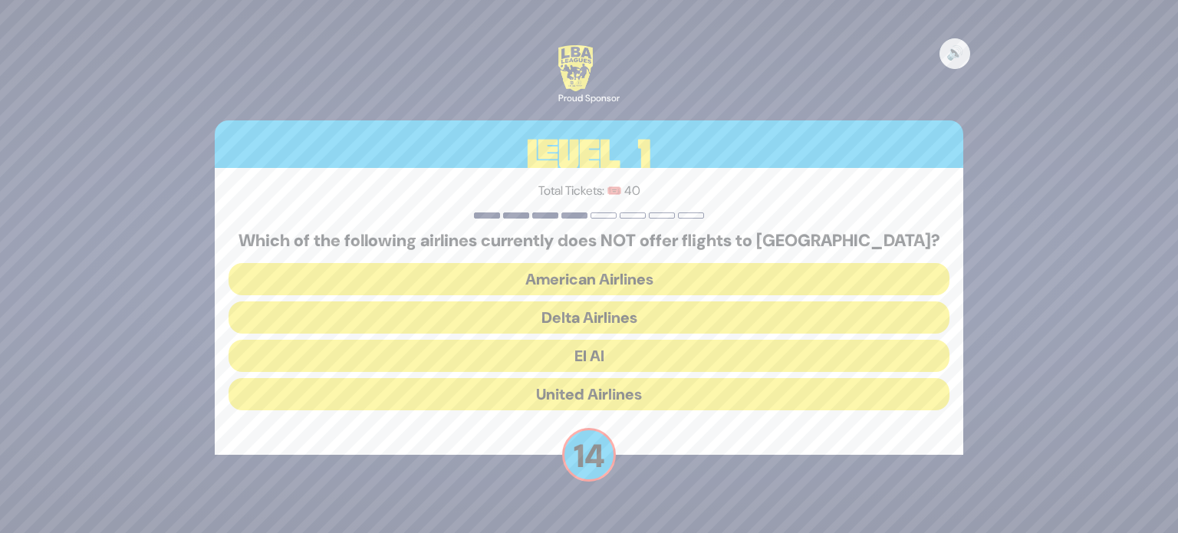
click at [635, 270] on button "American Airlines" at bounding box center [588, 279] width 721 height 32
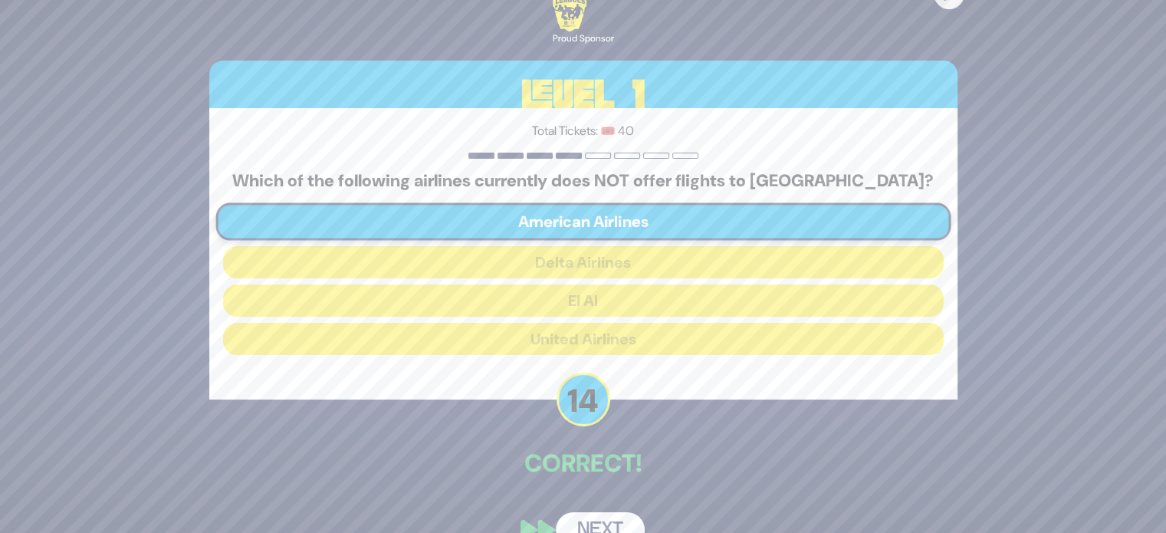
click at [609, 521] on button "Next" at bounding box center [600, 529] width 89 height 35
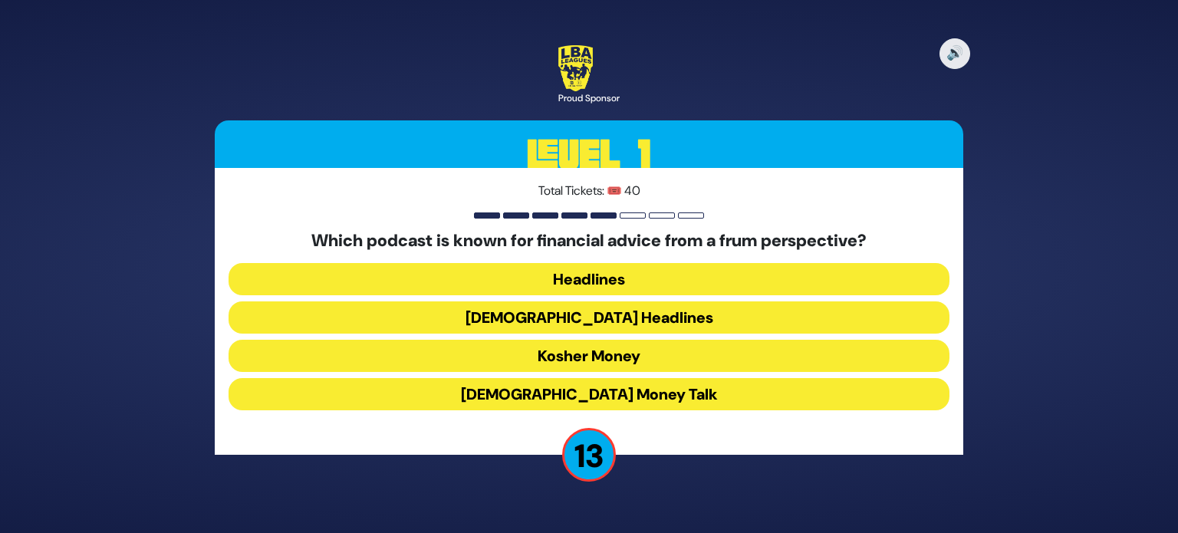
click at [613, 354] on button "Kosher Money" at bounding box center [588, 356] width 721 height 32
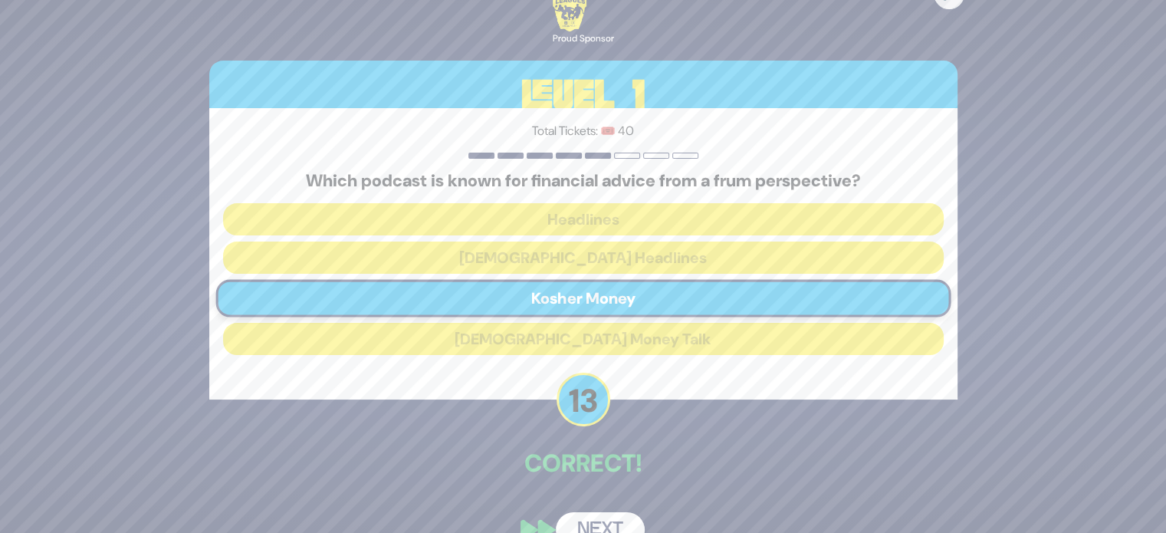
click at [597, 528] on button "Next" at bounding box center [600, 529] width 89 height 35
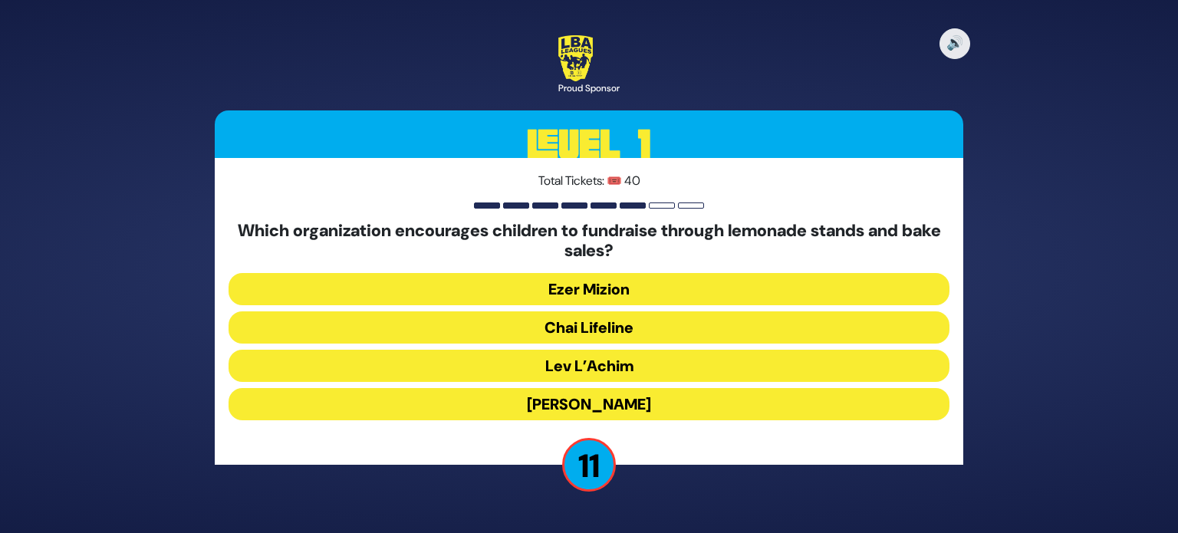
click at [619, 329] on button "Chai Lifeline" at bounding box center [588, 327] width 721 height 32
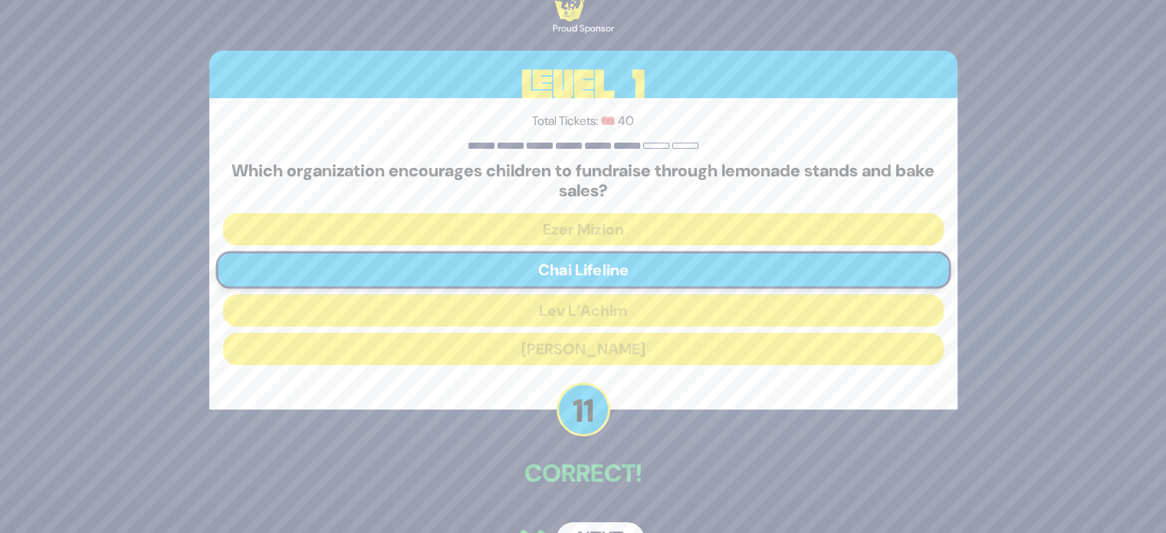
click at [603, 526] on button "Next" at bounding box center [600, 539] width 89 height 35
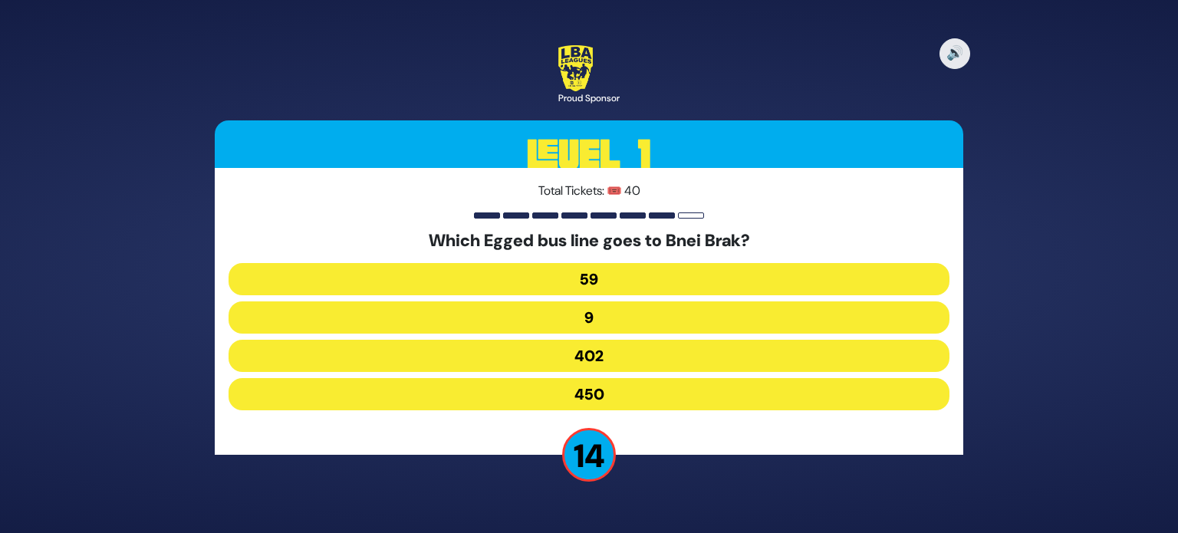
click at [589, 366] on button "402" at bounding box center [588, 356] width 721 height 32
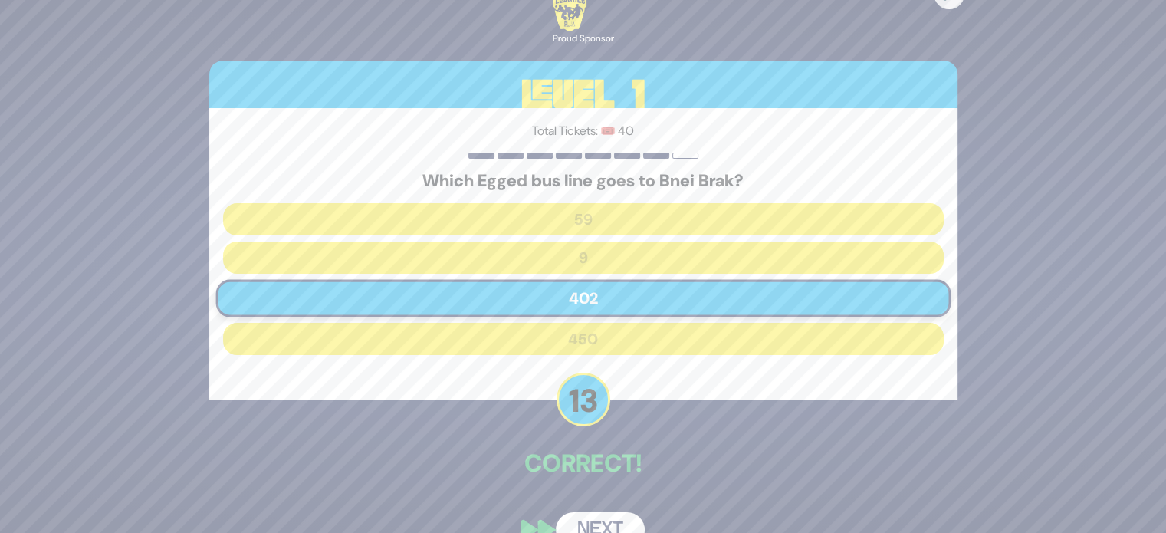
click at [605, 519] on button "Next" at bounding box center [600, 529] width 89 height 35
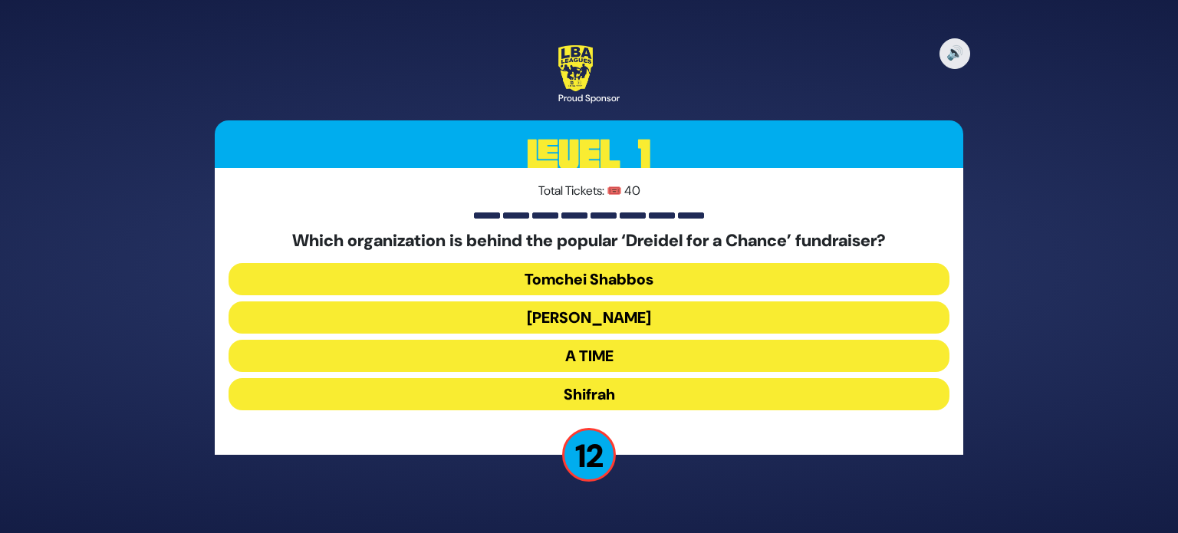
click at [610, 316] on button "[PERSON_NAME]" at bounding box center [588, 317] width 721 height 32
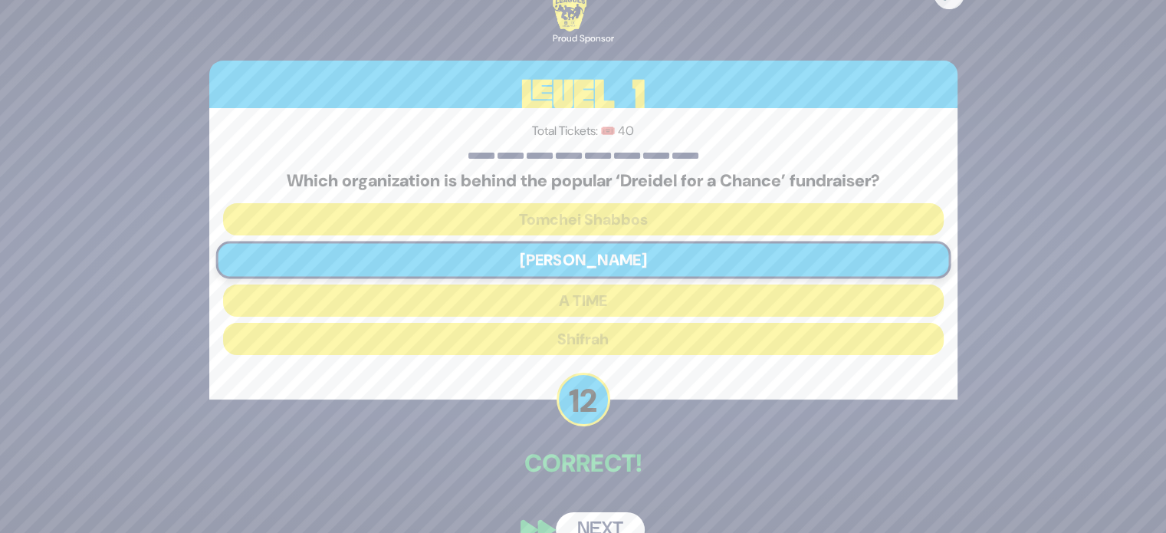
click at [596, 521] on button "Next" at bounding box center [600, 529] width 89 height 35
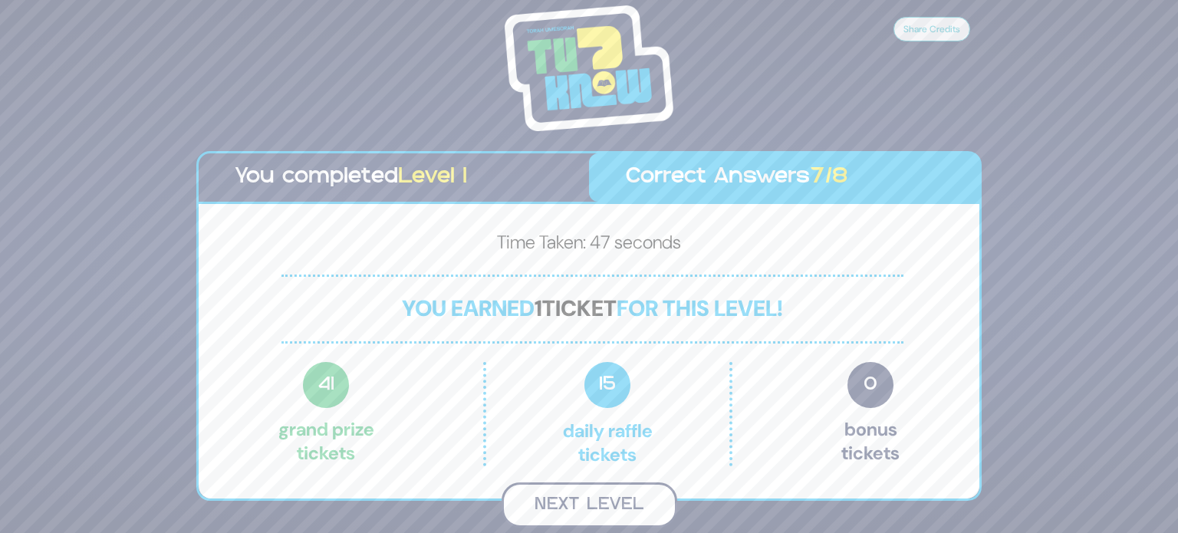
click at [586, 494] on button "Next Level" at bounding box center [589, 504] width 176 height 45
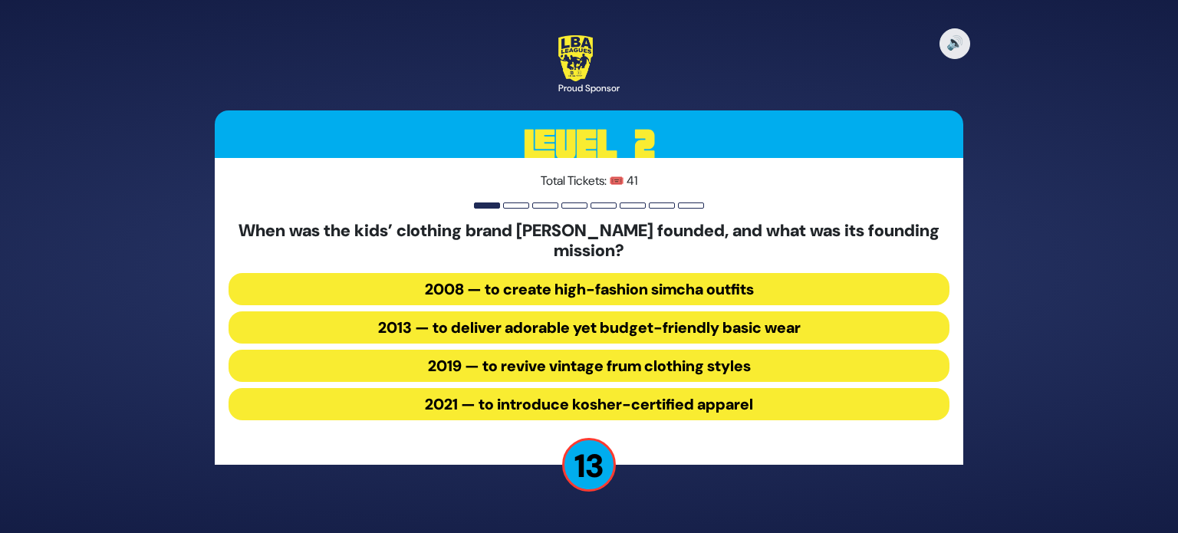
click at [546, 325] on button "2013 — to deliver adorable yet budget-friendly basic wear" at bounding box center [588, 327] width 721 height 32
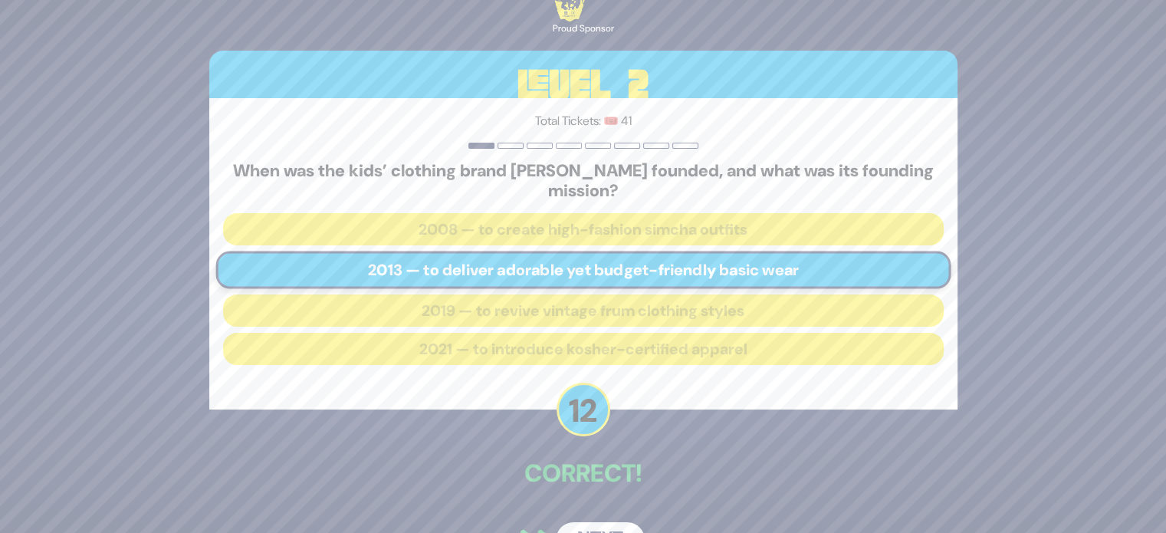
click at [599, 524] on button "Next" at bounding box center [600, 539] width 89 height 35
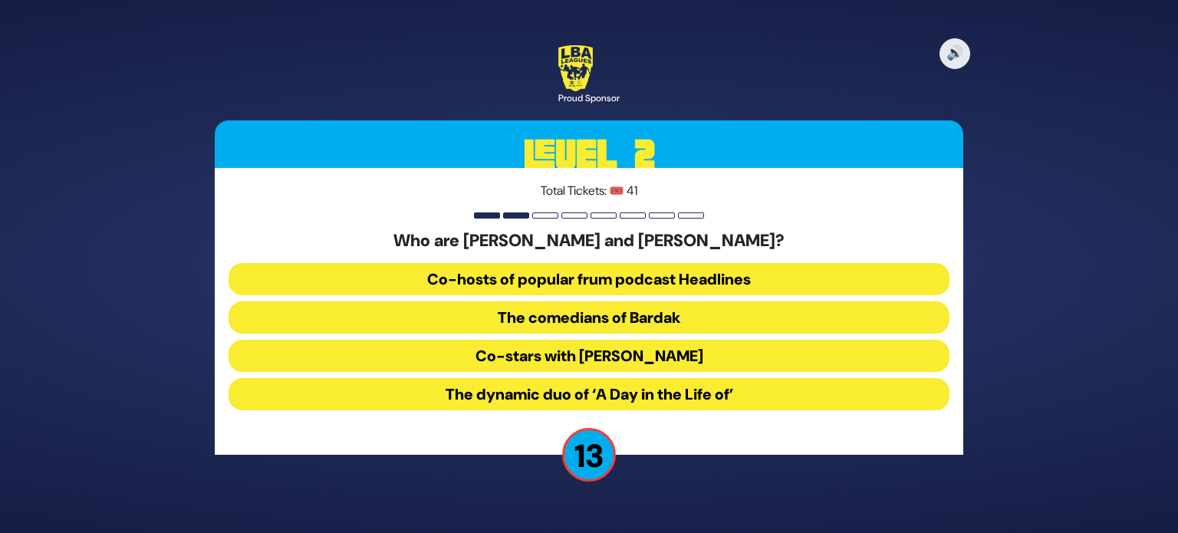
click at [591, 310] on button "The comedians of Bardak" at bounding box center [588, 317] width 721 height 32
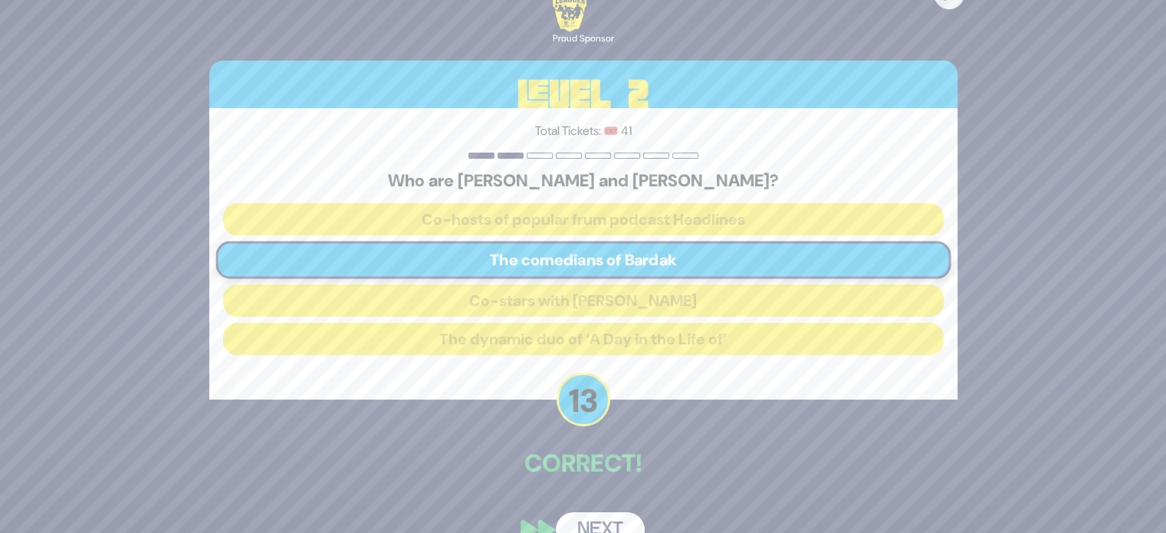
click at [611, 515] on button "Next" at bounding box center [600, 529] width 89 height 35
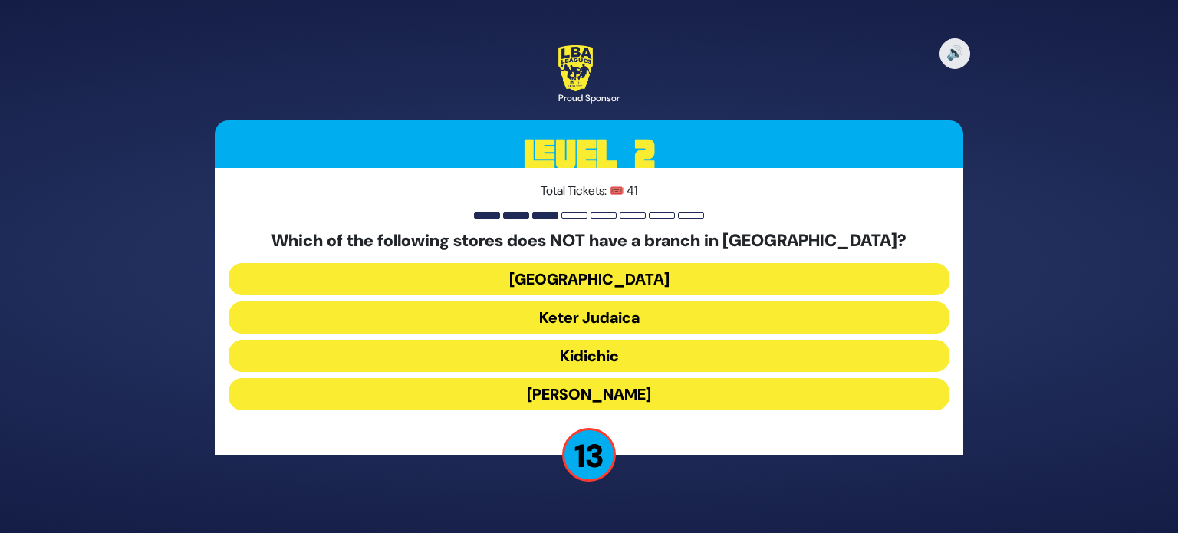
click at [619, 310] on button "Keter Judaica" at bounding box center [588, 317] width 721 height 32
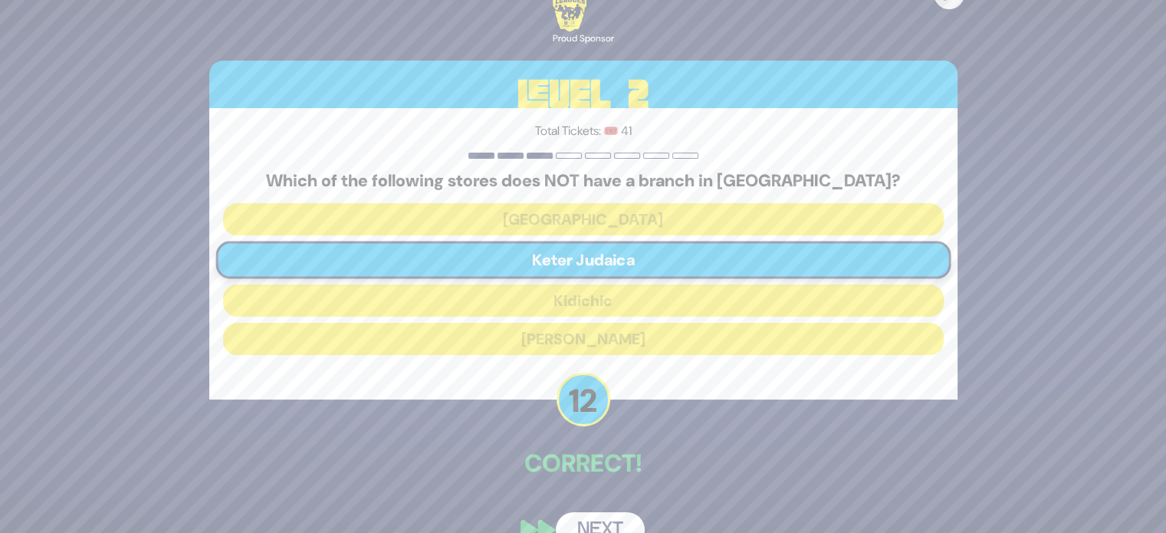
click at [601, 521] on button "Next" at bounding box center [600, 529] width 89 height 35
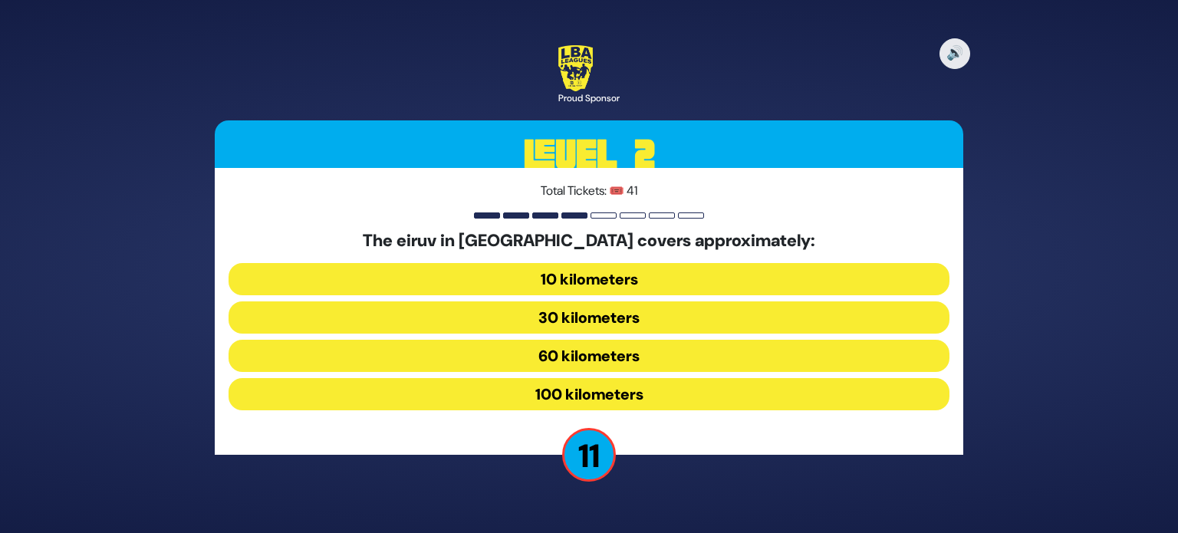
click at [619, 364] on button "60 kilometers" at bounding box center [588, 356] width 721 height 32
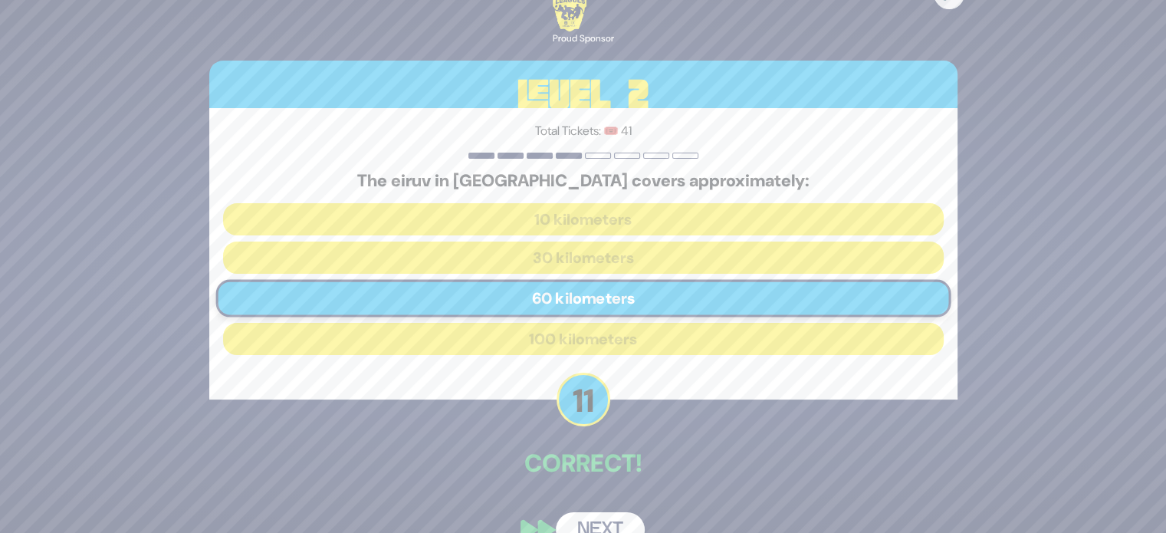
click at [600, 521] on button "Next" at bounding box center [600, 529] width 89 height 35
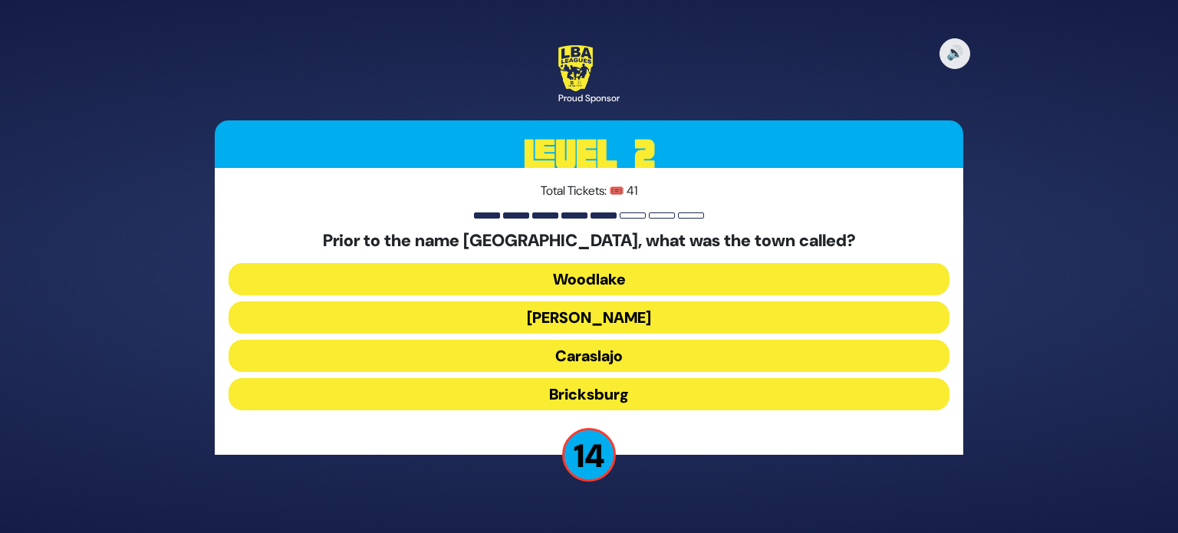
click at [589, 394] on button "Bricksburg" at bounding box center [588, 394] width 721 height 32
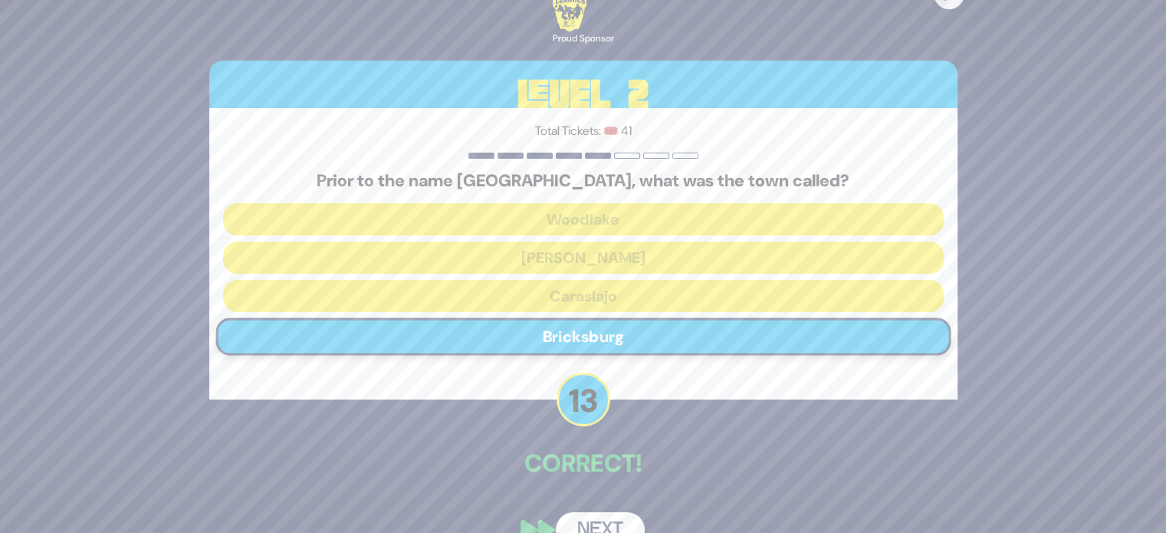
click at [595, 519] on button "Next" at bounding box center [600, 529] width 89 height 35
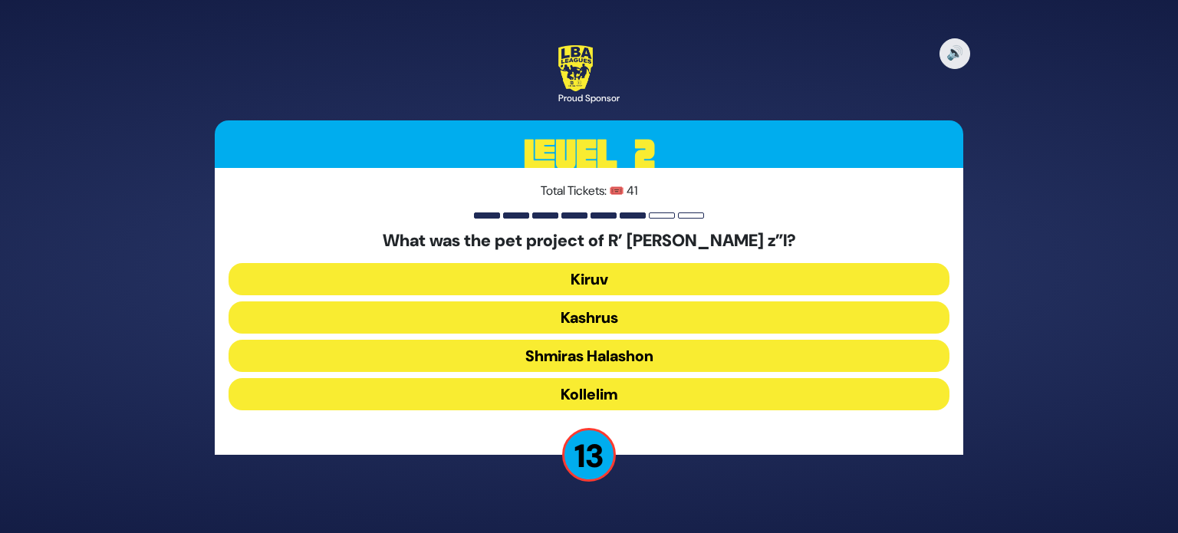
click at [601, 277] on button "Kiruv" at bounding box center [588, 279] width 721 height 32
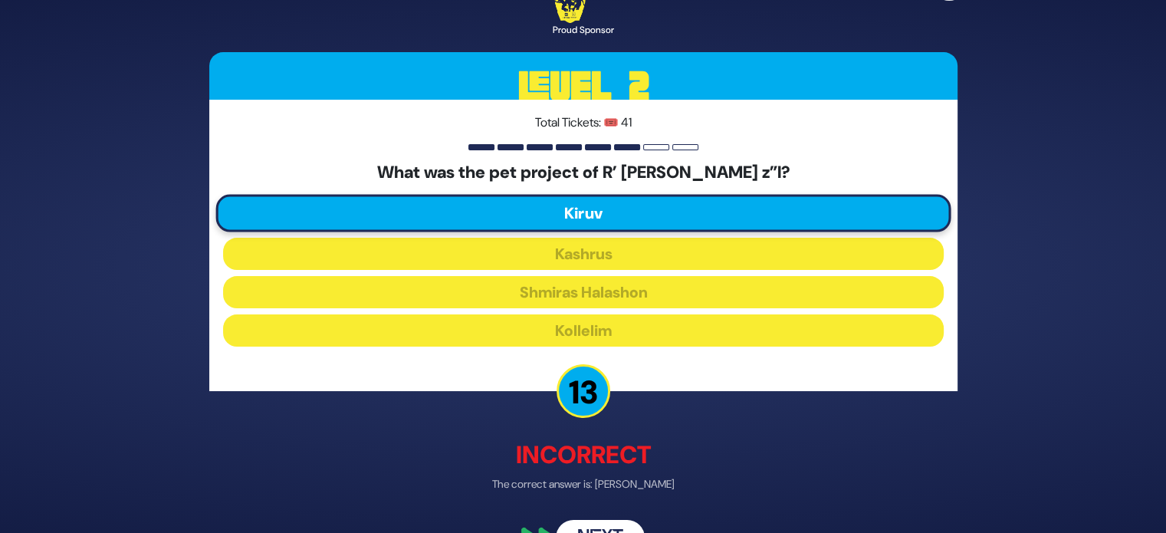
click at [611, 526] on button "Next" at bounding box center [600, 538] width 89 height 35
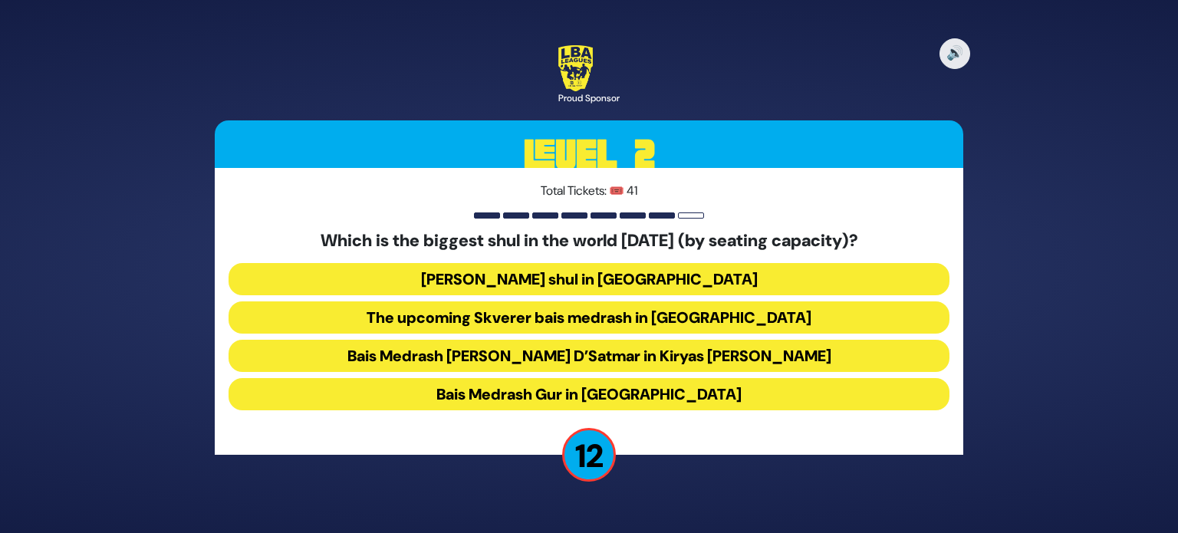
click at [592, 392] on button "Bais Medrash Gur in [GEOGRAPHIC_DATA]" at bounding box center [588, 394] width 721 height 32
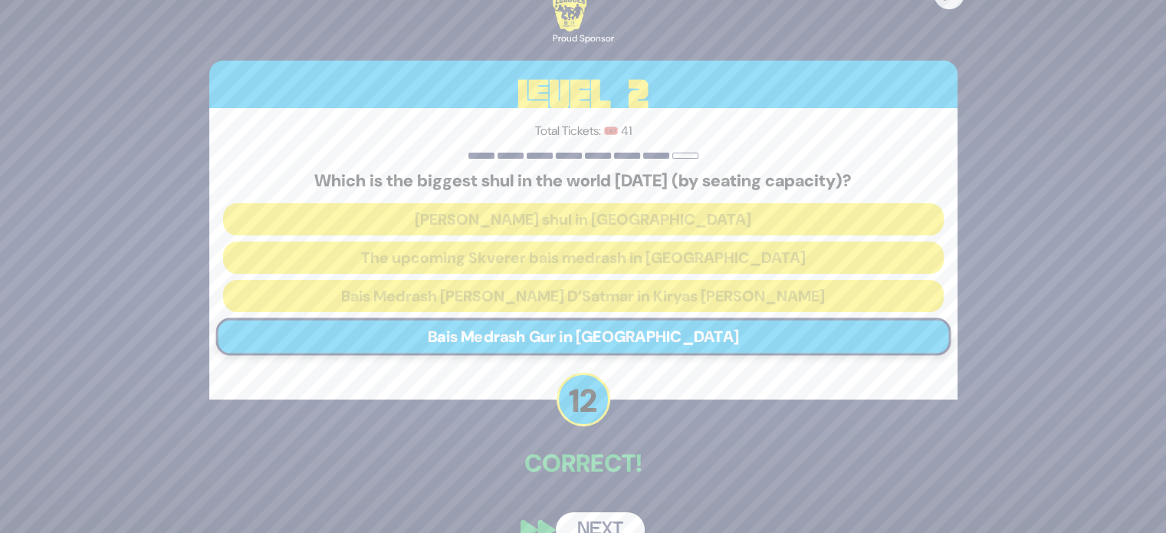
click at [612, 521] on button "Next" at bounding box center [600, 529] width 89 height 35
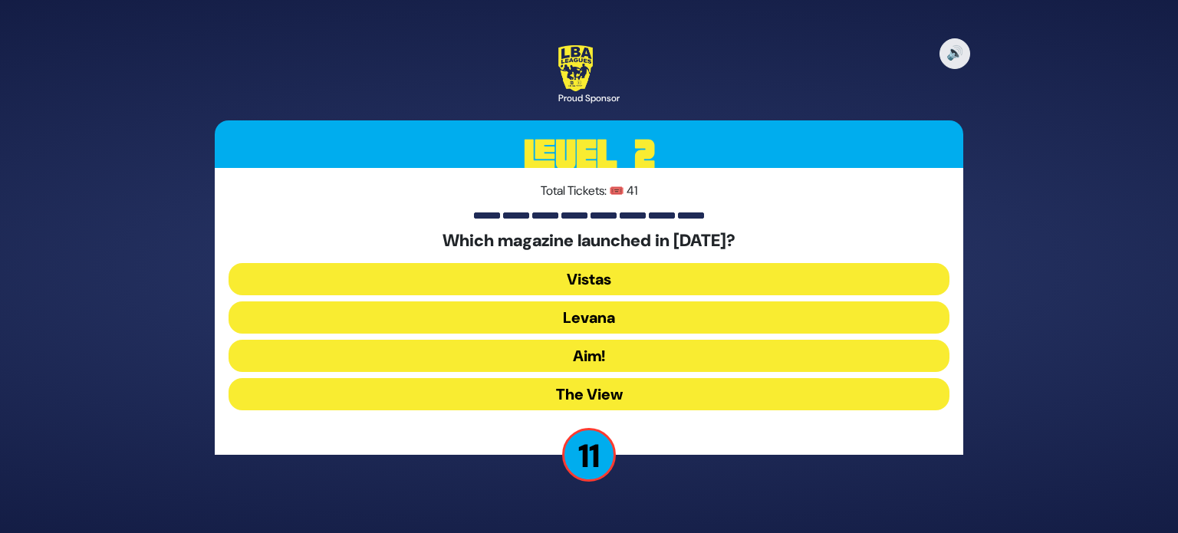
click at [609, 314] on button "Levana" at bounding box center [588, 317] width 721 height 32
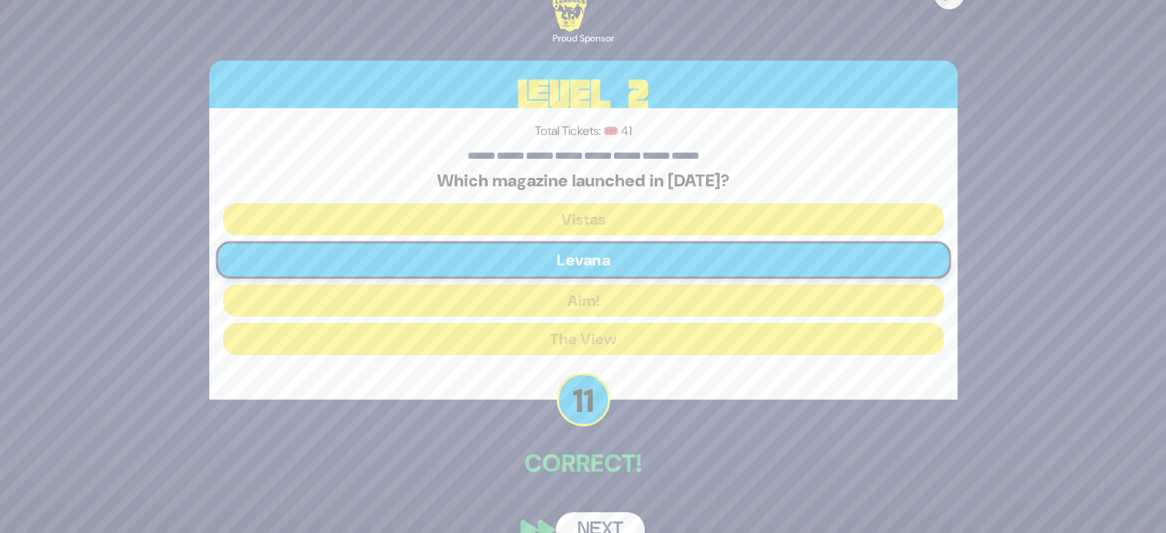
click at [605, 521] on button "Next" at bounding box center [600, 529] width 89 height 35
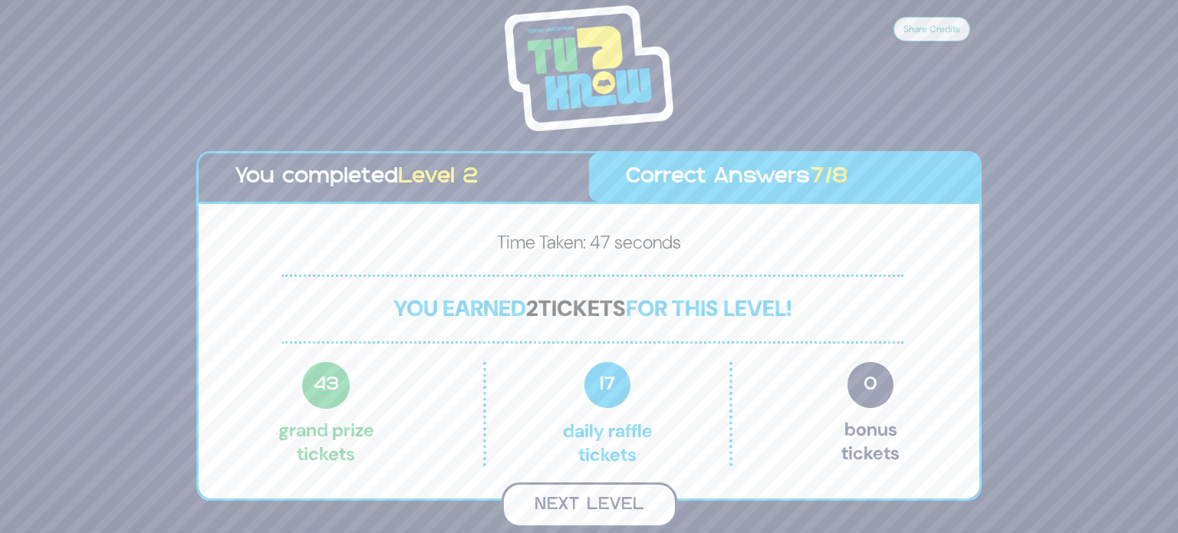
click at [567, 499] on button "Next Level" at bounding box center [589, 504] width 176 height 45
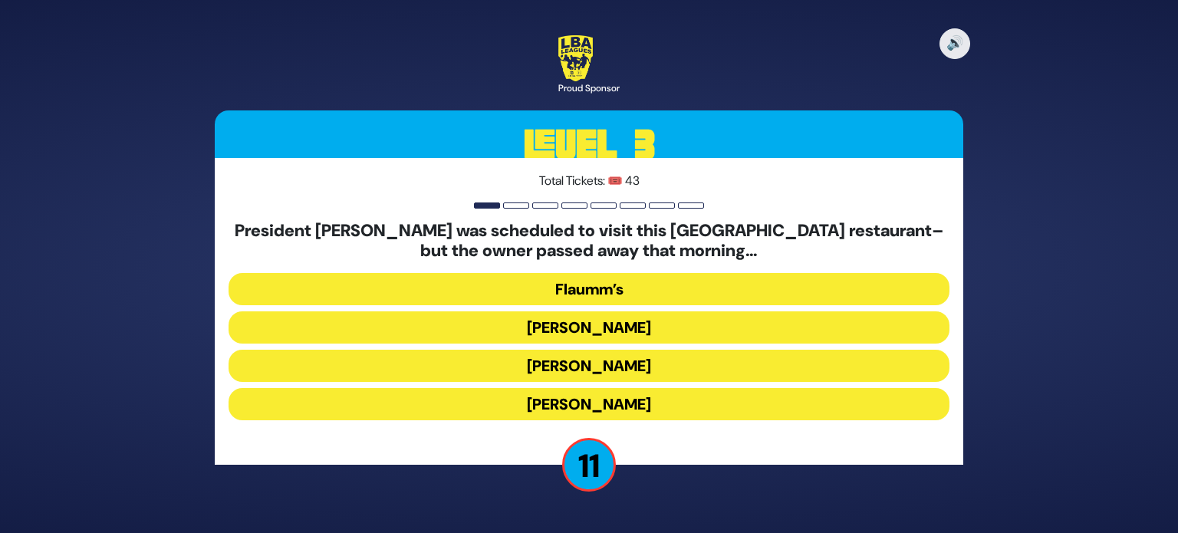
click at [602, 367] on button "[PERSON_NAME]" at bounding box center [588, 366] width 721 height 32
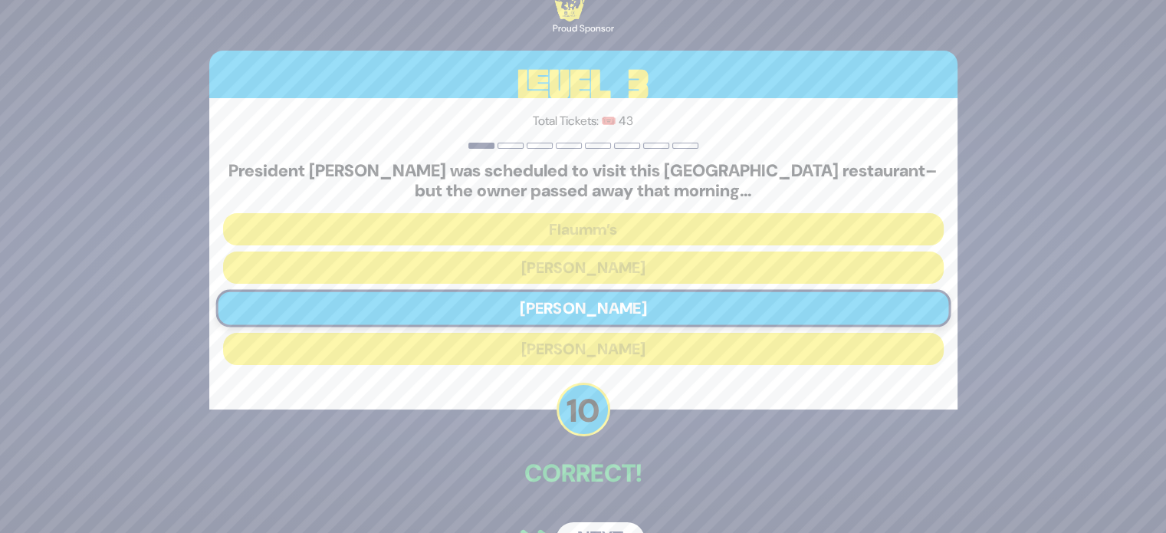
click at [612, 524] on button "Next" at bounding box center [600, 539] width 89 height 35
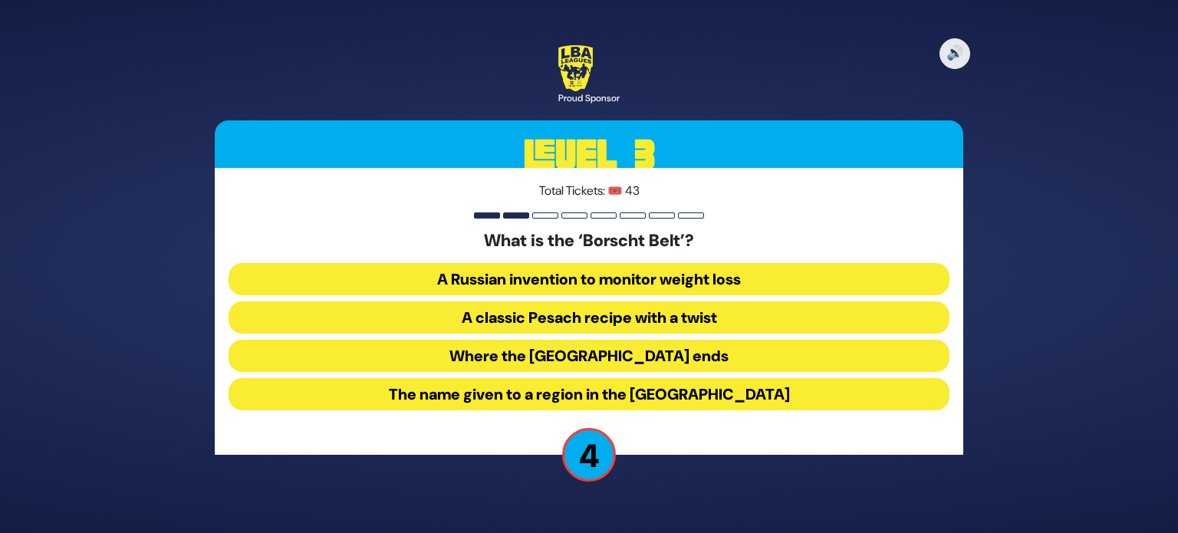
click at [587, 391] on button "The name given to a region in the [GEOGRAPHIC_DATA]" at bounding box center [588, 394] width 721 height 32
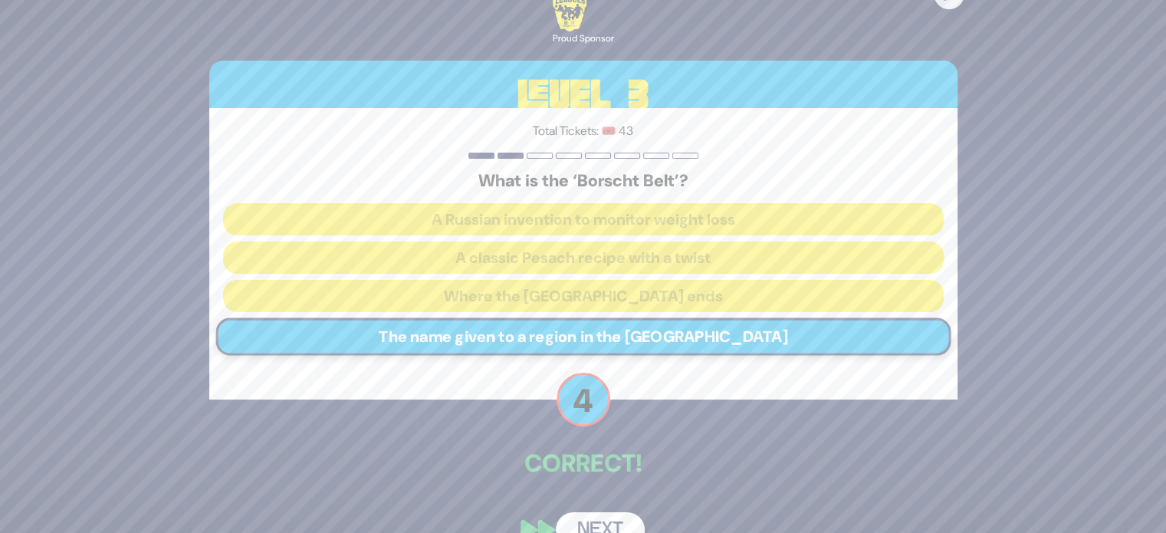
click at [613, 521] on button "Next" at bounding box center [600, 529] width 89 height 35
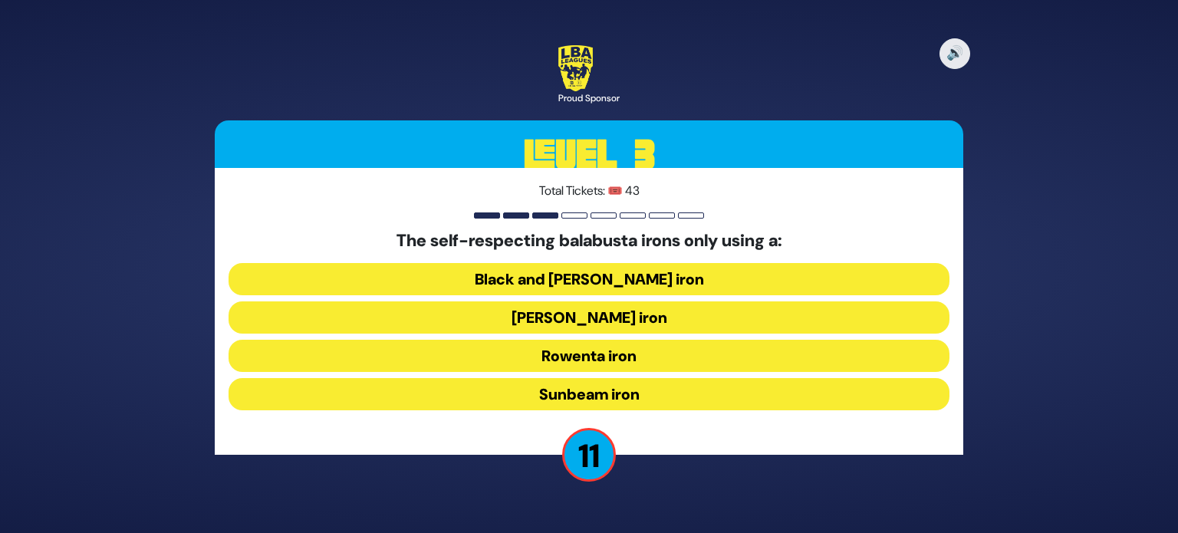
click at [626, 363] on button "Rowenta iron" at bounding box center [588, 356] width 721 height 32
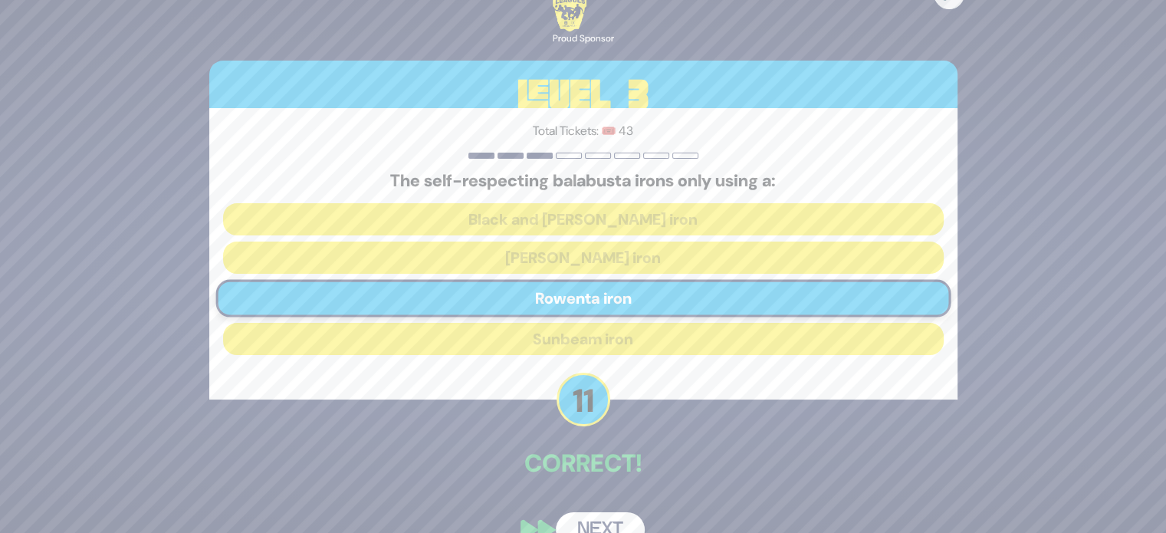
click at [619, 524] on button "Next" at bounding box center [600, 529] width 89 height 35
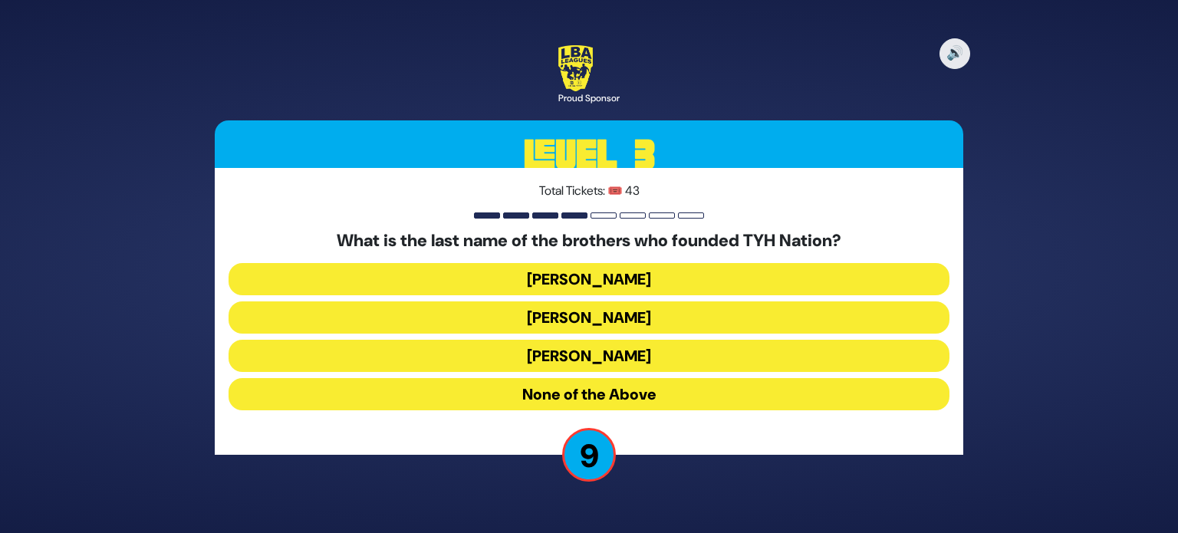
click at [628, 398] on button "None of the Above" at bounding box center [588, 394] width 721 height 32
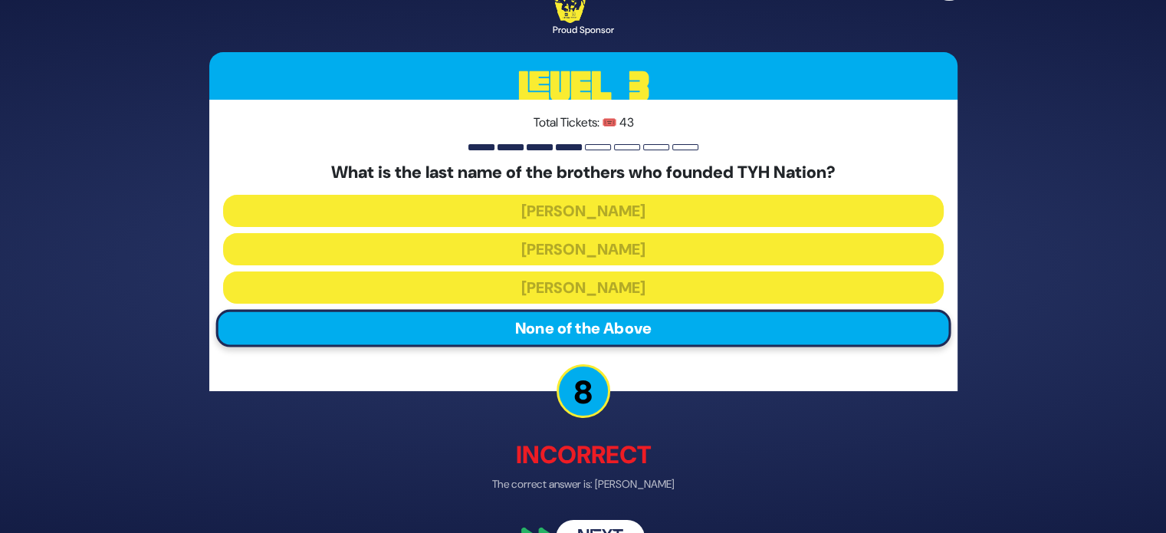
click at [626, 523] on button "Next" at bounding box center [600, 538] width 89 height 35
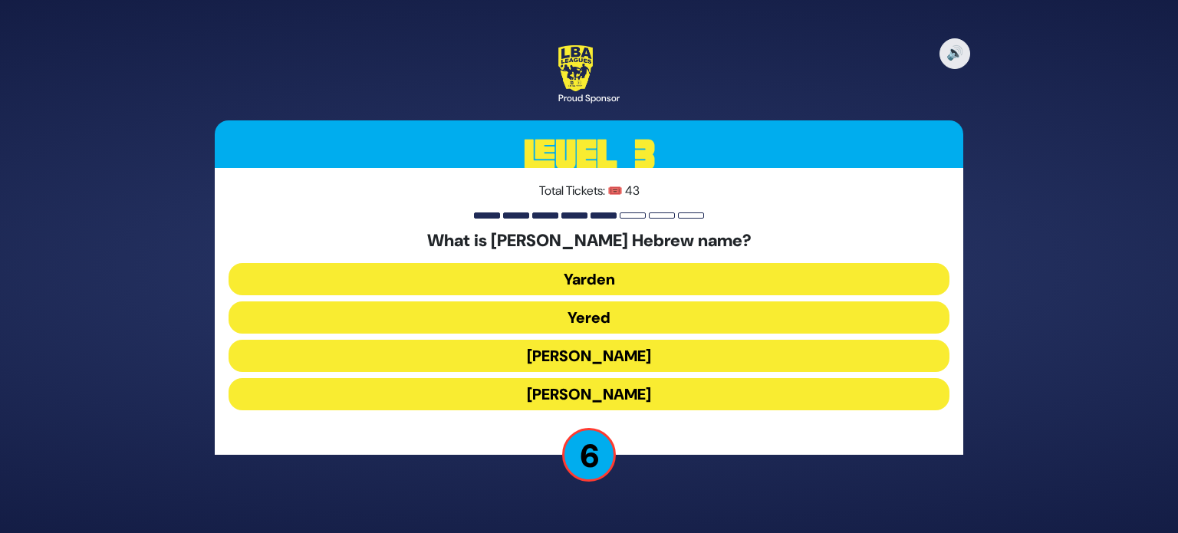
click at [607, 316] on button "Yered" at bounding box center [588, 317] width 721 height 32
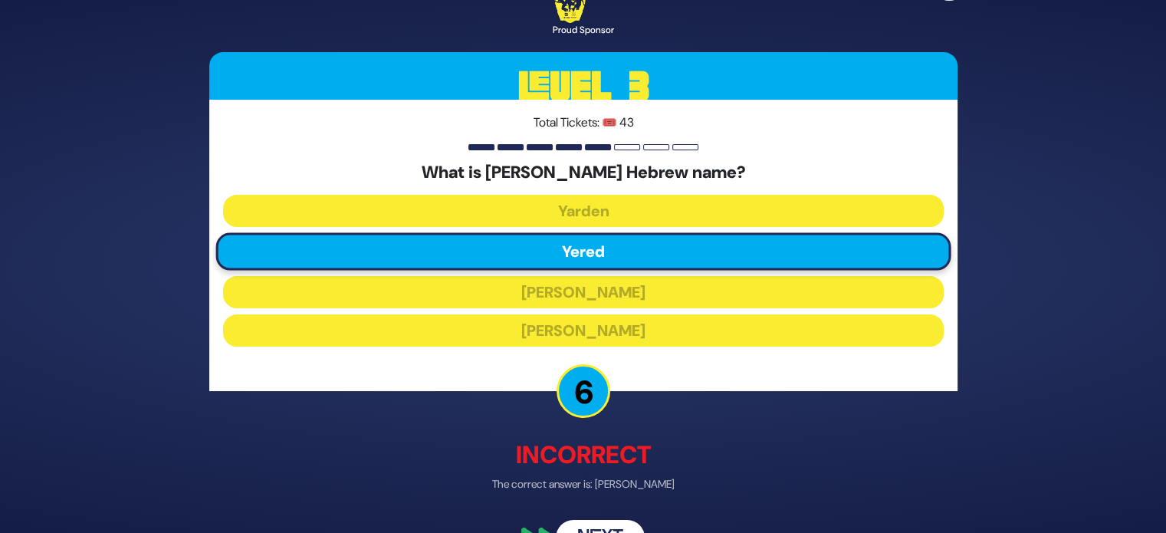
click at [603, 526] on button "Next" at bounding box center [600, 538] width 89 height 35
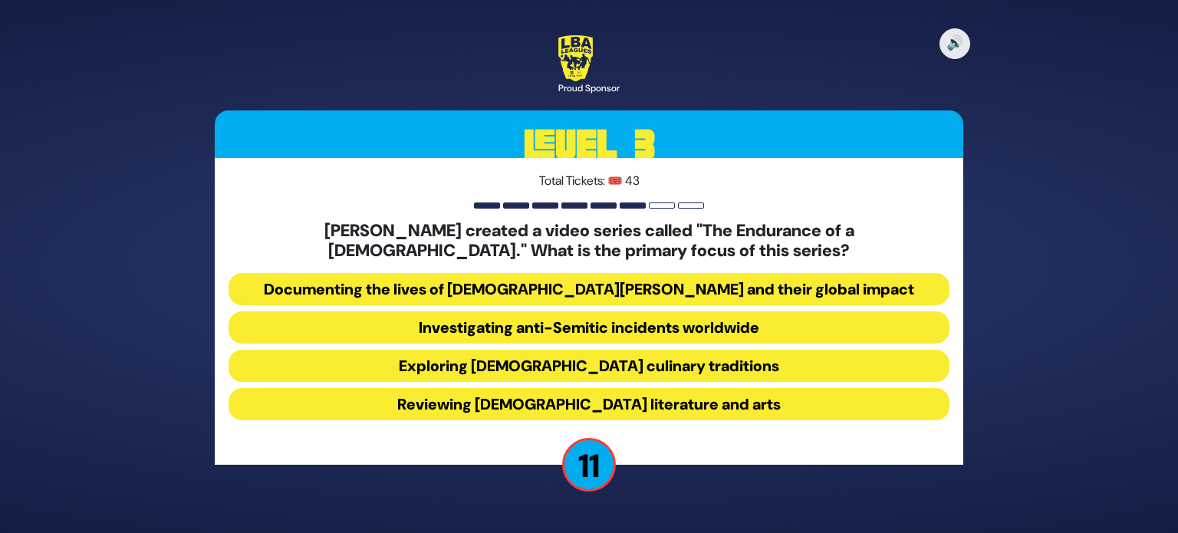
click at [632, 284] on button "Documenting the lives of [DEMOGRAPHIC_DATA][PERSON_NAME] and their global impact" at bounding box center [588, 289] width 721 height 32
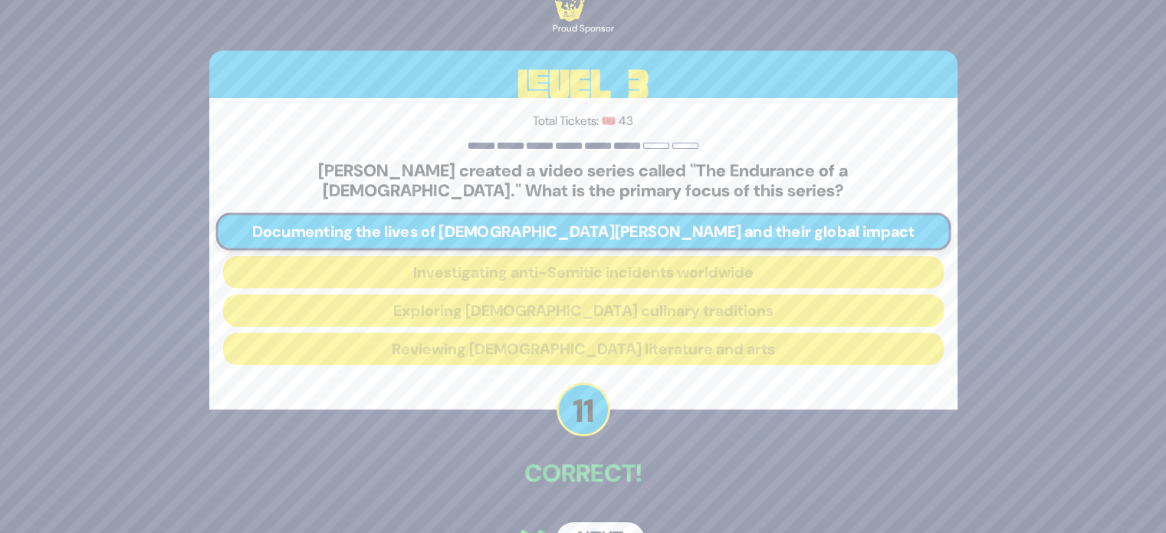
click at [619, 527] on button "Next" at bounding box center [600, 539] width 89 height 35
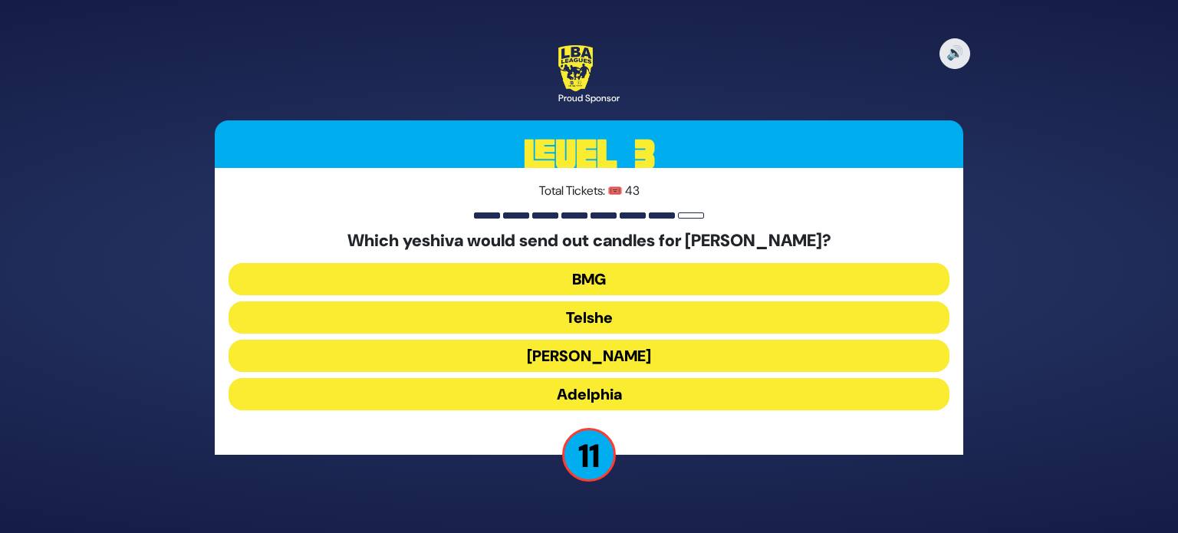
click at [613, 393] on button "Adelphia" at bounding box center [588, 394] width 721 height 32
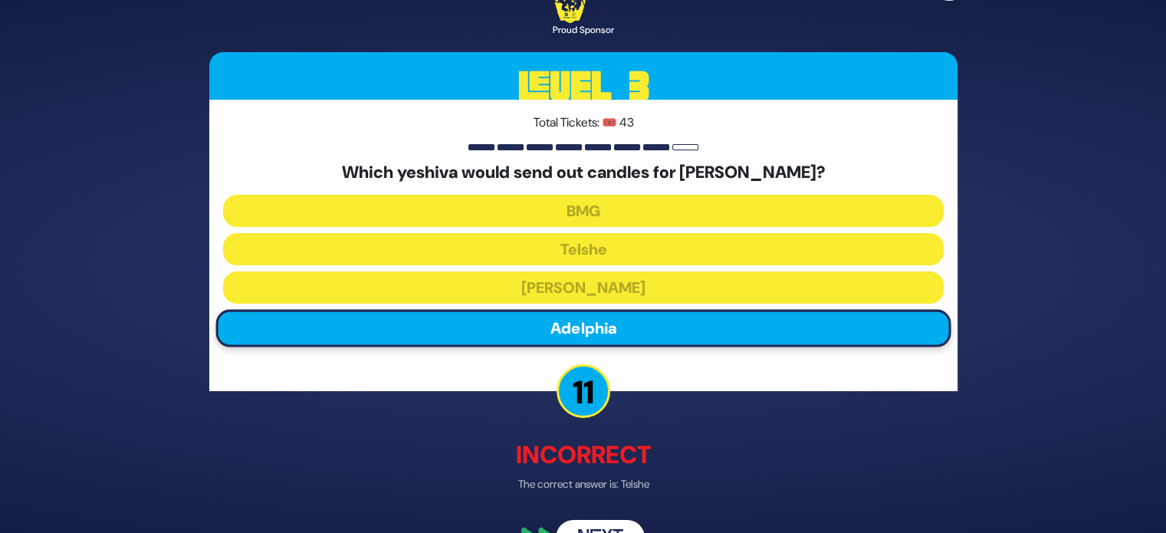
click at [619, 527] on button "Next" at bounding box center [600, 538] width 89 height 35
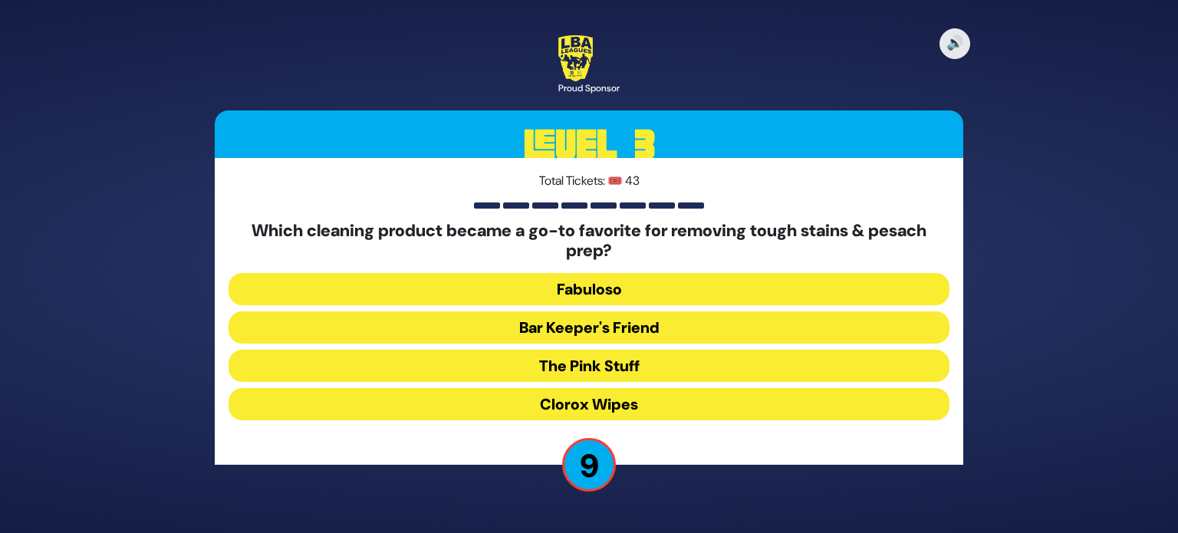
click at [583, 371] on button "The Pink Stuff" at bounding box center [588, 366] width 721 height 32
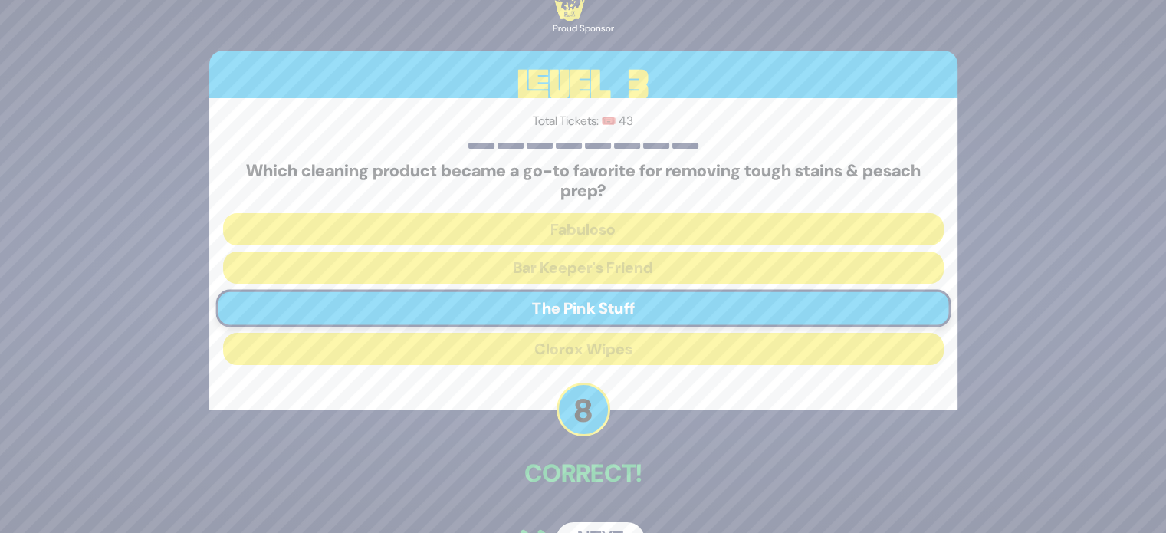
click at [603, 524] on button "Next" at bounding box center [600, 539] width 89 height 35
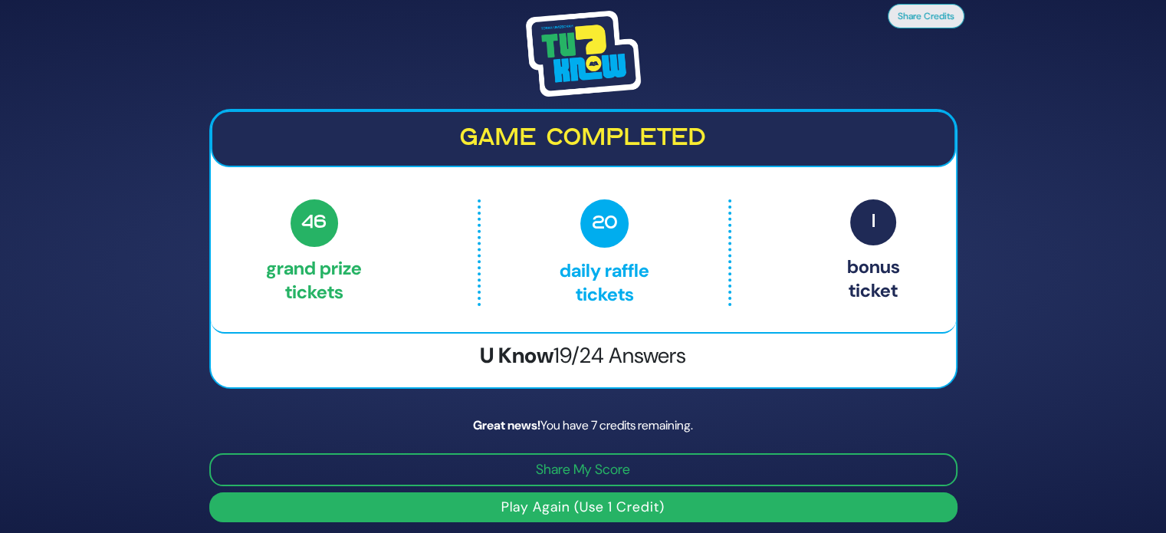
scroll to position [6, 0]
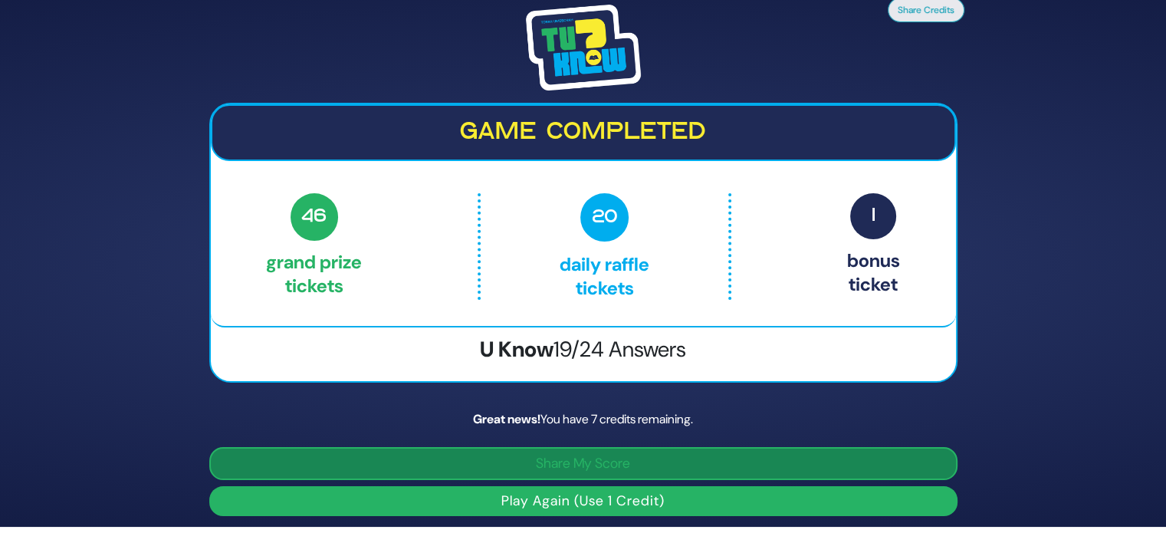
click at [618, 458] on button "Share My Score" at bounding box center [583, 463] width 748 height 33
